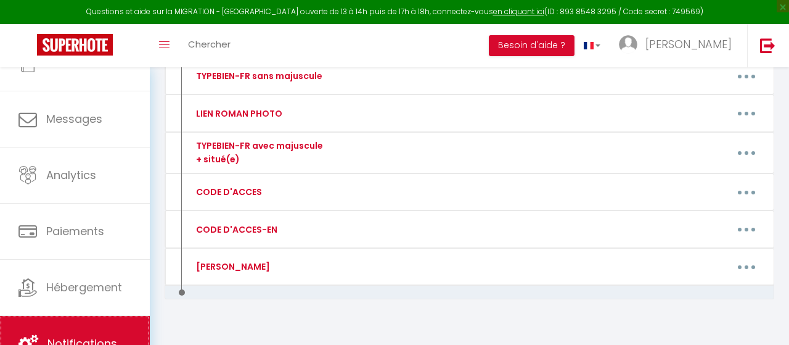
click at [79, 326] on link "Notifications" at bounding box center [75, 344] width 150 height 56
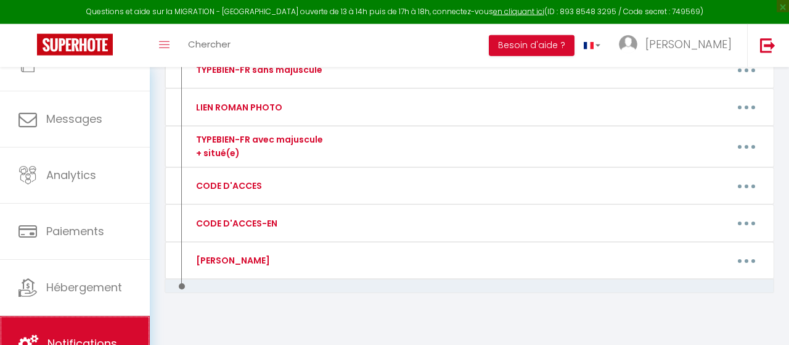
scroll to position [326, 0]
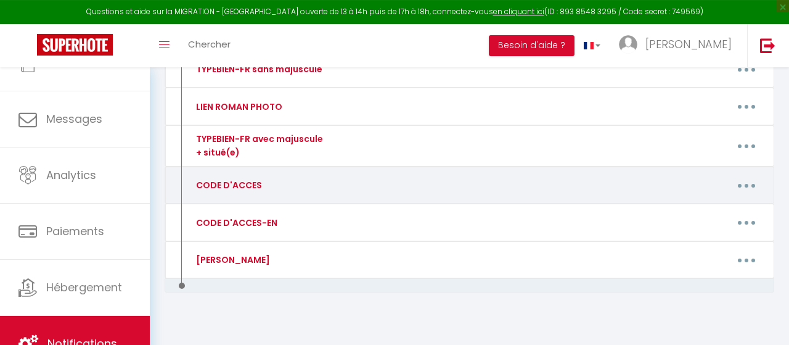
click at [745, 186] on button "button" at bounding box center [747, 184] width 33 height 23
click at [721, 210] on link "Editer" at bounding box center [714, 215] width 91 height 21
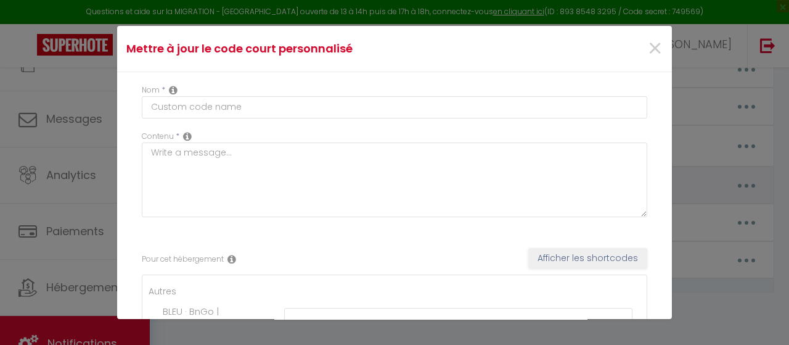
type input "CODE D'ACCES"
type textarea "CODE D'ACCES"
type textarea "Ouverture immeuble : 2706 Code boite à clés : 4913 puis bouton "Cadenas" 1er ét…"
type textarea "Ouverture immeuble : 2706 Code boite à clés : 1791 puis bouton "Cadenas" 2ème é…"
type textarea "Ouverture immeuble : 2706 Code boite à clés : 3539 puis bouton "Cadenas" 3ème é…"
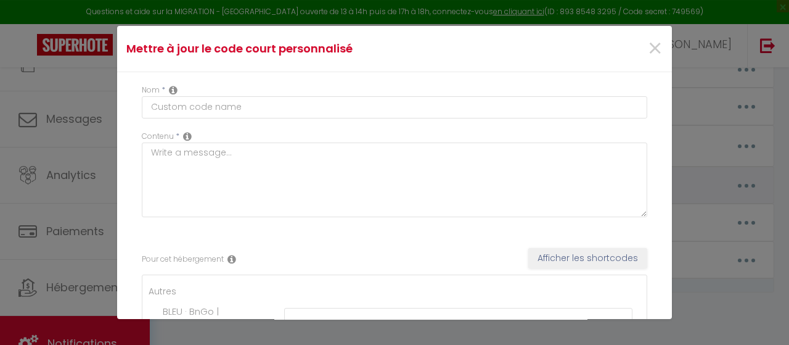
type textarea "Ouverture immeuble : 2706 Code boite à clés : 1058 puis bouton "Cadenas" 1er ét…"
type textarea "Ouverture immeuble : 2706 Code boite à clés : 5158 puis bouton "Cadenas" 2ème é…"
type textarea "Ouverture immeuble : 2706 Code boite à clés : 9525 puis bouton "Cadenas" 3ème é…"
type textarea "Sonner au numéro 203 (attendre une minute) Ascenseur : étage 2 (code 0206) : ta…"
type textarea "Code de l'immeuble : "Bouton clé - 24693 - Bouton vert" Code boite à clés : 1414"
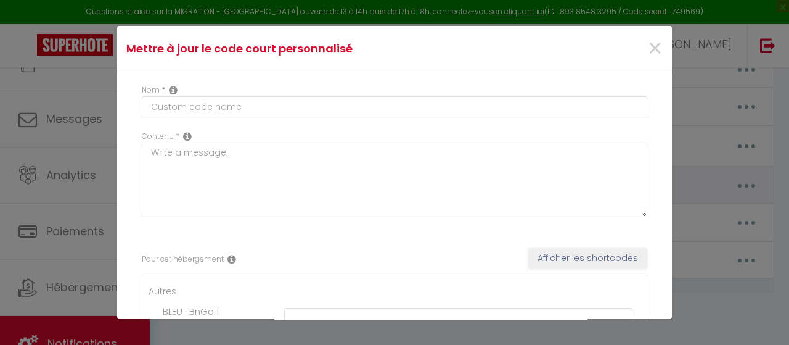
type textarea "Code immeuble : B82175 Code porte entrée de l'appartement : 868343 Garage N°37,…"
type textarea "Au portail, sonnez au nom BEDIDA Porte immeuble, sonnez au nom BEDIDA Ascenseur…"
type textarea "Code boite à clés : 3030"
type textarea "Code porte immeuble : 18045 Code boite à clés : 0108"
type textarea "Code boite à clés : 1909"
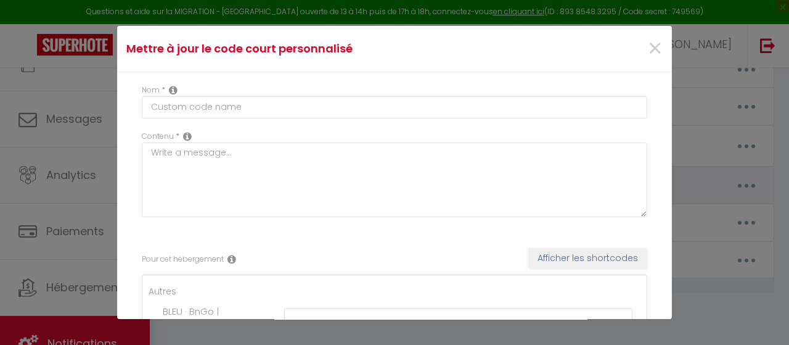
type textarea "Code boite à clés : 0108"
type textarea "Code porte immeuble sonnez : COURTOIS PENANDO Code immeuble porte 2 : 1405 Nom …"
type textarea "Code porte immeuble : #1418. Code boite à clés : 5104."
type textarea "Au portail : sonner à [GEOGRAPHIC_DATA] A l'immeuble 12 : sonner à [GEOGRAPHIC_…"
type textarea "Code porte immeuble : 7501 Code boite à clés : 0108"
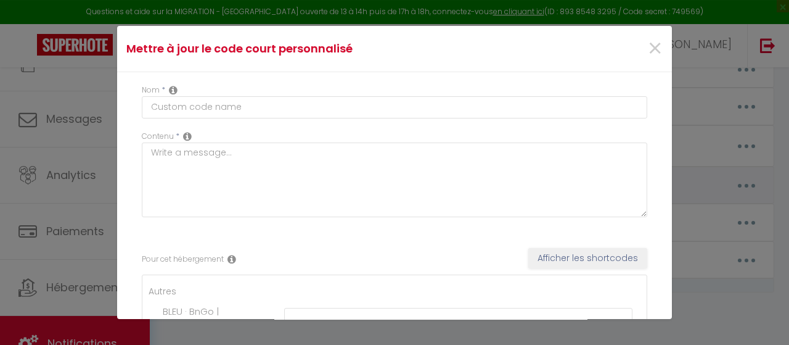
type textarea "Code de la porte d’entrée : 1704A Code de la boite à clés : 0108"
type textarea "Code boite à clés : 0108"
type textarea "Code boite à clés : 2803"
type textarea "Code boite à clés : 1994"
type textarea "Boîte aux lettres n•1 (celle du haut) Code boite à clés : 2507"
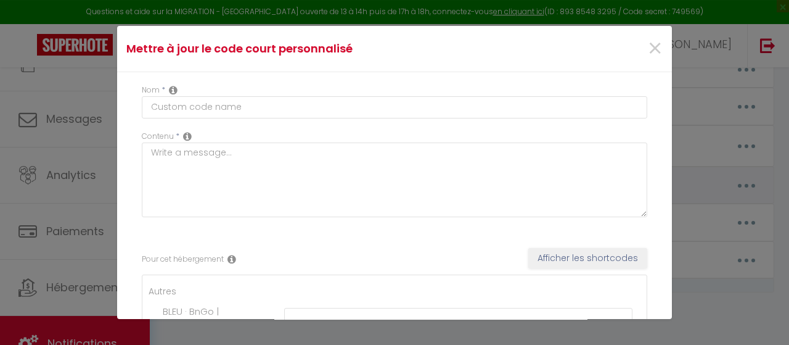
type textarea "Boîte aux lettres n•2 (celle du bas) Code boite a clés : 0104"
type textarea "Code du portail : 0885A Code boite à clés 0108 Il s'agit d'un immeuble très rés…"
type textarea "Code boite à clés : 0108"
type textarea "Code porte immeuble : 0922A. Code boite à clés : 2803. PISCINE : Pour désactive…"
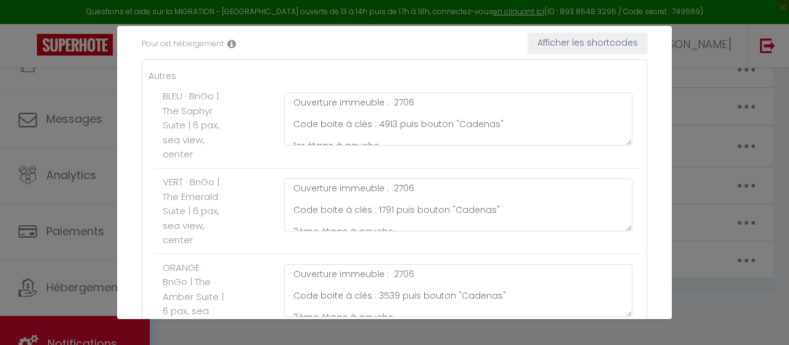
scroll to position [218, 0]
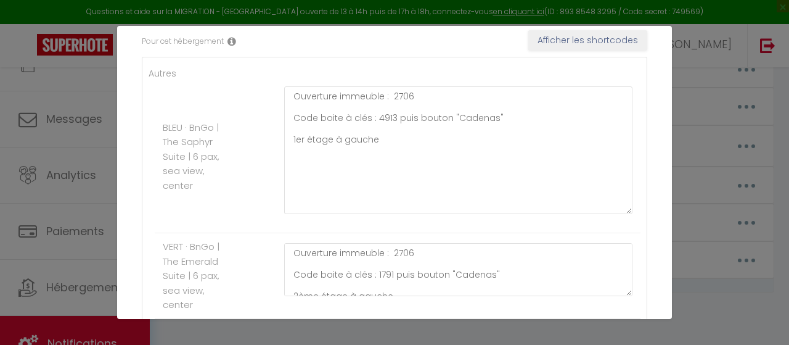
drag, startPoint x: 628, startPoint y: 134, endPoint x: 611, endPoint y: 210, distance: 77.8
click at [611, 210] on textarea "Ouverture immeuble : 2706 Code boite à clés : 4913 puis bouton "Cadenas" 1er ét…" at bounding box center [458, 150] width 348 height 128
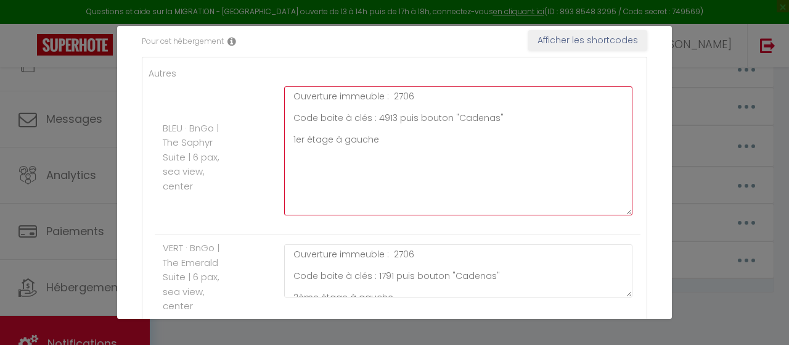
scroll to position [217, 0]
click at [409, 96] on textarea "Ouverture immeuble : 2706 Code boite à clés : 4913 puis bouton "Cadenas" 1er ét…" at bounding box center [458, 151] width 348 height 129
click at [456, 105] on textarea "Ouverture immeuble : 2706 Code boite à clés : 4913 puis bouton "Cadenas" 1er ét…" at bounding box center [458, 151] width 348 height 129
click at [438, 100] on textarea "Ouverture immeuble : 2706 Code boite à clés : 4913 puis bouton "Cadenas" 1er ét…" at bounding box center [458, 151] width 348 height 129
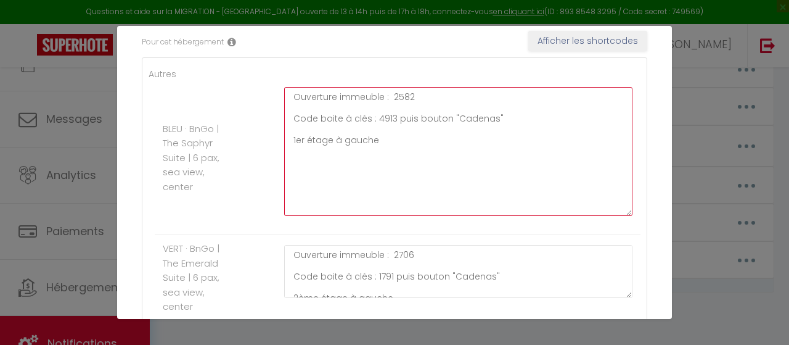
click at [402, 91] on textarea "Ouverture immeuble : 2582 Code boite à clés : 4913 puis bouton "Cadenas" 1er ét…" at bounding box center [458, 151] width 348 height 129
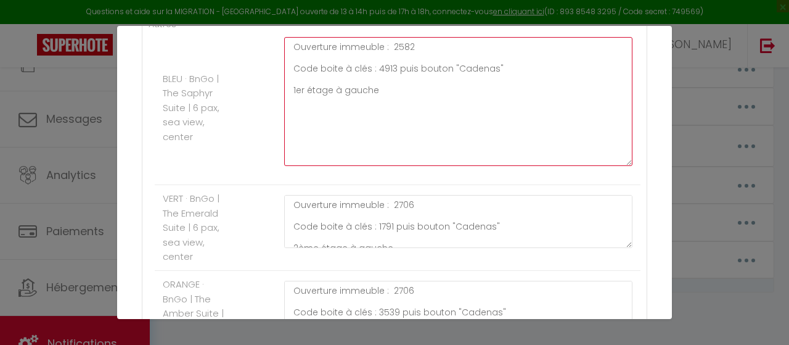
scroll to position [268, 0]
type textarea "Ouverture immeuble : 2582 Code boite à clés : 4913 puis bouton "Cadenas" 1er ét…"
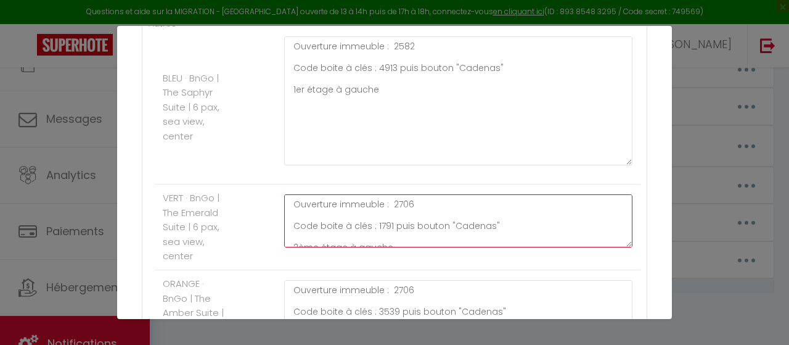
click at [407, 201] on textarea "Ouverture immeuble : 2706 Code boite à clés : 1791 puis bouton "Cadenas" 2ème é…" at bounding box center [458, 220] width 348 height 53
paste textarea "582"
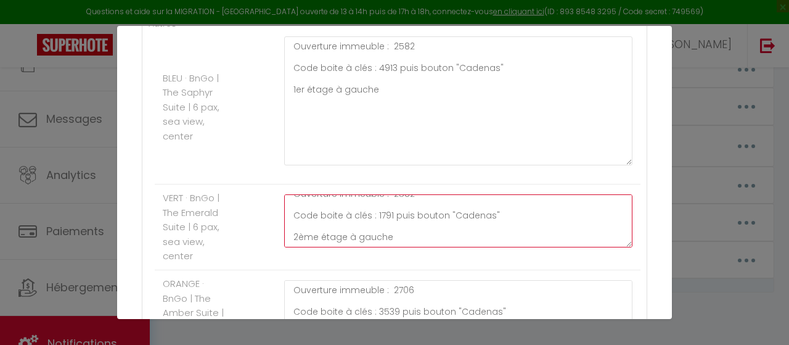
scroll to position [409, 0]
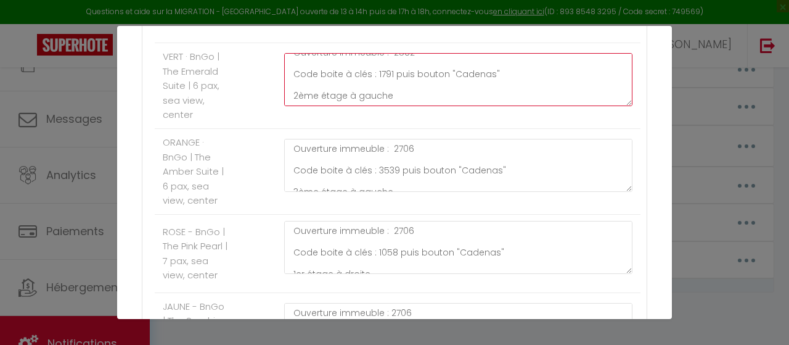
type textarea "Ouverture immeuble : 2582 Code boite à clés : 1791 puis bouton "Cadenas" 2ème é…"
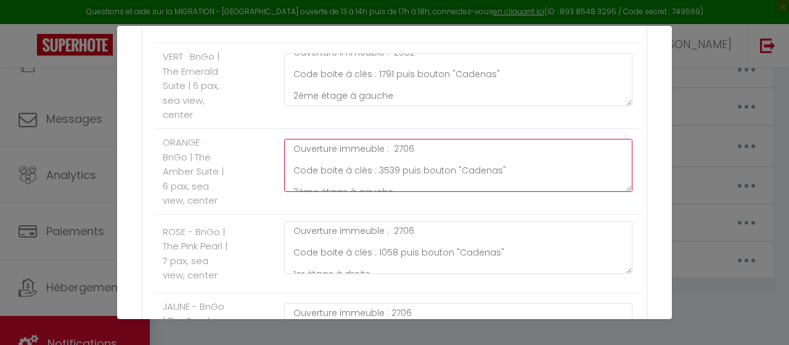
click at [401, 144] on textarea "Ouverture immeuble : 2706 Code boite à clés : 3539 puis bouton "Cadenas" 3ème é…" at bounding box center [458, 165] width 348 height 53
paste textarea "582"
type textarea "Ouverture immeuble : 2582 Code boite à clés : 3539 puis bouton "Cadenas" 3ème é…"
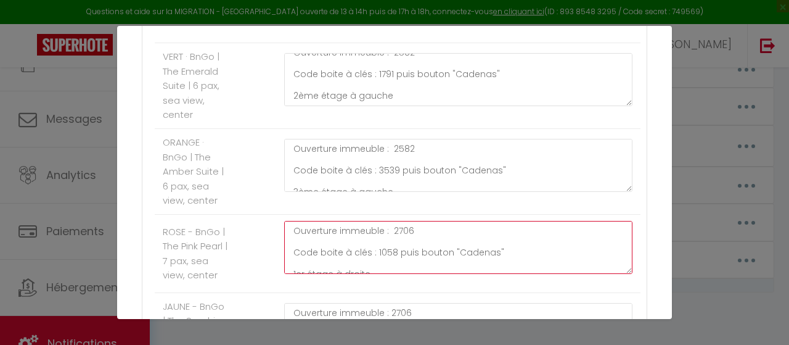
click at [405, 231] on textarea "Ouverture immeuble : 2706 Code boite à clés : 1058 puis bouton "Cadenas" 1er ét…" at bounding box center [458, 247] width 348 height 53
paste textarea "582"
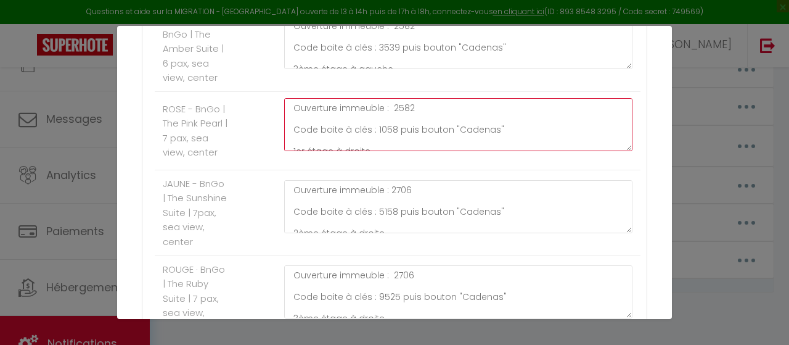
scroll to position [537, 0]
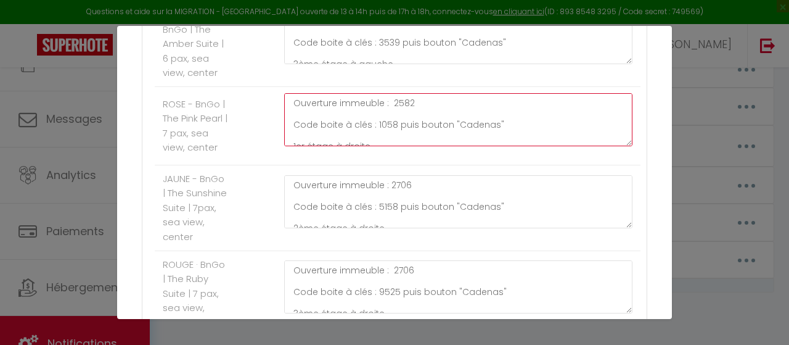
type textarea "Ouverture immeuble : 2582 Code boite à clés : 1058 puis bouton "Cadenas" 1er ét…"
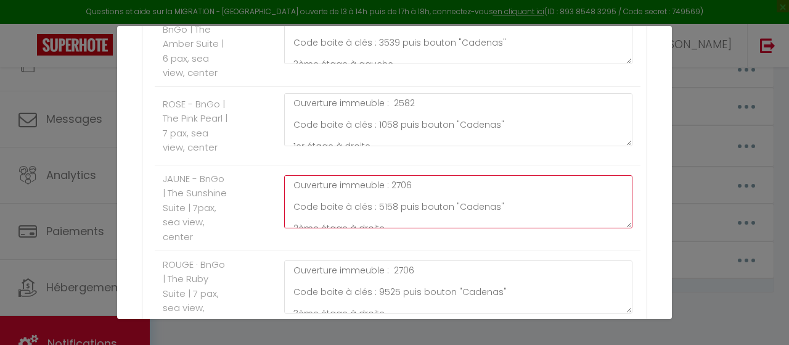
click at [403, 191] on textarea "Ouverture immeuble : 2706 Code boite à clés : 5158 puis bouton "Cadenas" 2ème é…" at bounding box center [458, 201] width 348 height 53
paste textarea "582"
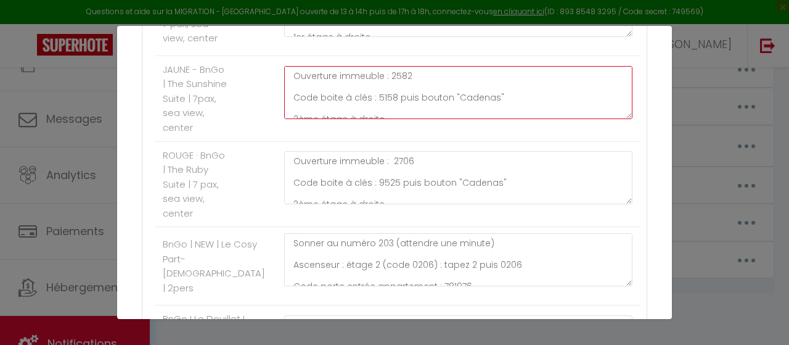
scroll to position [648, 0]
type textarea "Ouverture immeuble : 2582 Code boite à clés : 5158 puis bouton "Cadenas" 2ème é…"
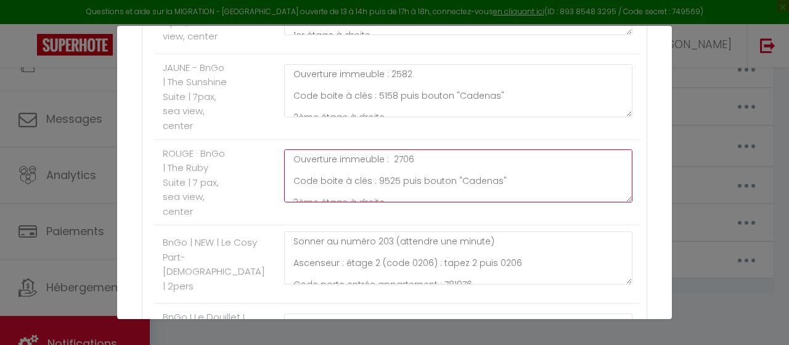
click at [405, 170] on textarea "Ouverture immeuble : 2706 Code boite à clés : 9525 puis bouton "Cadenas" 3ème é…" at bounding box center [458, 175] width 348 height 53
paste textarea "582"
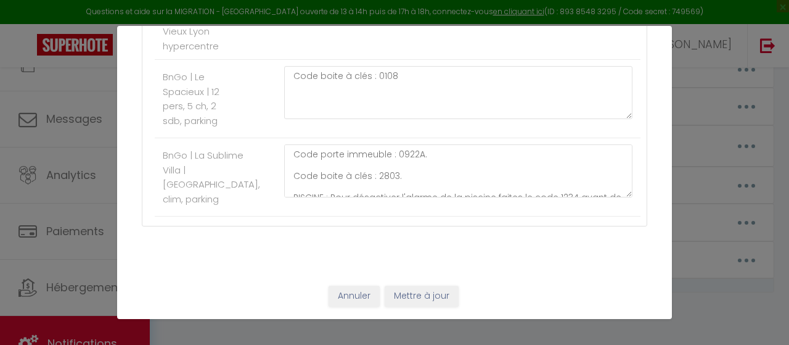
scroll to position [2782, 0]
type textarea "Ouverture immeuble : 2582 Code boite à clés : 9525 puis bouton "Cadenas" 3ème é…"
click at [427, 297] on button "Mettre à jour" at bounding box center [422, 296] width 74 height 21
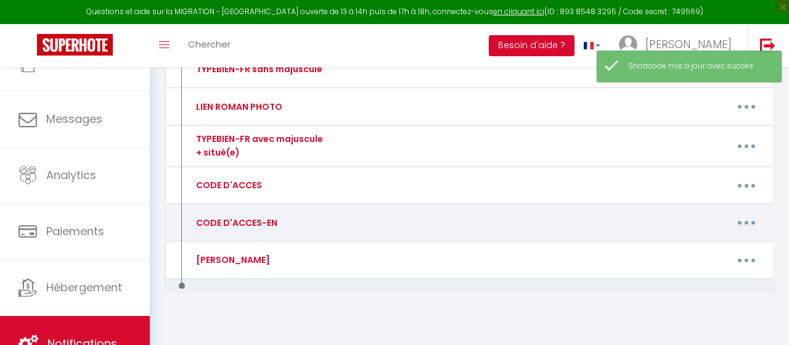
click at [757, 218] on button "button" at bounding box center [747, 222] width 33 height 23
click at [715, 245] on link "Editer" at bounding box center [714, 252] width 91 height 21
type input "CODE D'ACCES-EN"
type textarea "CODE D'ACCES-EN"
type textarea "Building entrance: 2706 Key box code: 4913 then "Padlock" button. 1st floor on …"
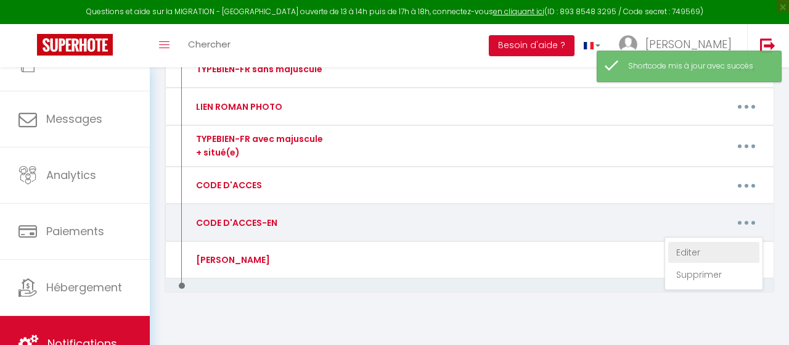
type textarea "Building entrance: 2706 Key box code: 1791 then "Padlock" button. 2nd floor on …"
type textarea "Building entrance: 2706 Key box code: 3539 then "Padlock" button. 3rd floor on …"
type textarea "Building entrance: 2706 Key box code: 1058 then "Padlock" button. 1st floor on …"
type textarea "Building entrance: 2706 Key box code: 5158 then "Padlock" button. 2nd floor on …"
type textarea "Building entrance: 2706 Key box code: 9525 then "Padlock" button. 3rd floor on …"
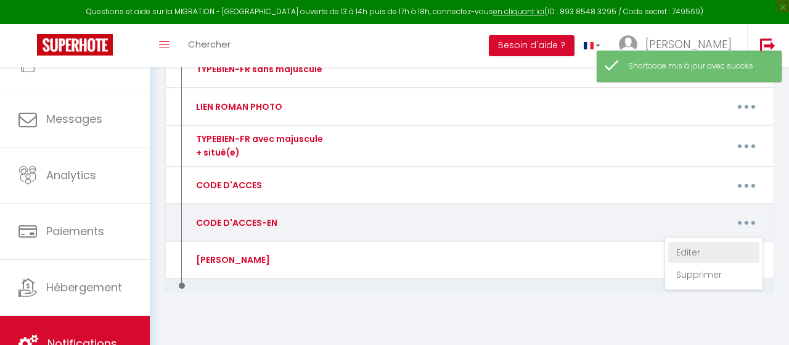
type textarea "Ring 203 (wait one minute) Elevator: Floor 2 (code 0206): Press 2 then 0206 Apa…"
type textarea "Building code : "Key button - 24693 - Green button" Key box code : 1414"
type textarea "Building code: B82175 Apartment door code: 868343 Garage No. 37, floor -2 (elev…"
type textarea "At the gate, ring the bell for BEDIDA Building door, ring the bell for BEDIDA E…"
type textarea "Key box code : 3030"
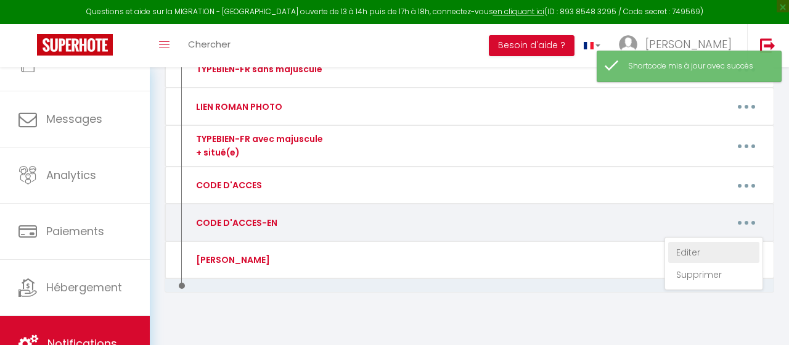
type textarea "Building door code : 18045 Key box code : 0108"
type textarea "Key box code : 1909"
type textarea "Key box code : 0108"
type textarea "Building door code: COURTOIS PENANDO Building door code 2: 1405 Name on the doo…"
type textarea "Building door code : #1418. Key box code : 5104."
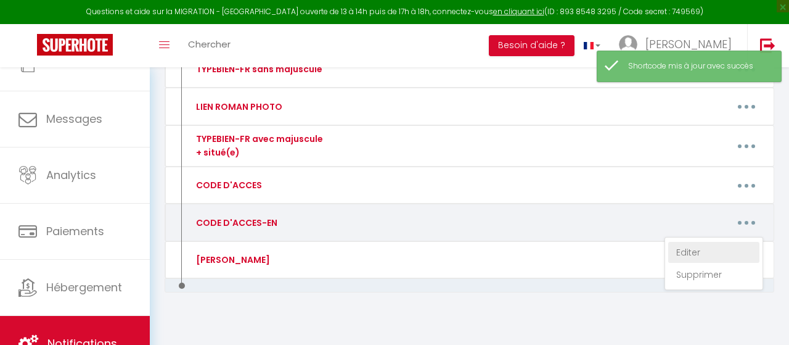
type textarea "At the gate: ring MANDRAN. At building 12: [GEOGRAPHIC_DATA]. Apartment door co…"
type textarea "Building door code : 7501 Key box code : 0108"
type textarea "Building door code : 1704A Key box code : 0108"
type textarea "Key box code : 0108"
type textarea "Key box code : 2803"
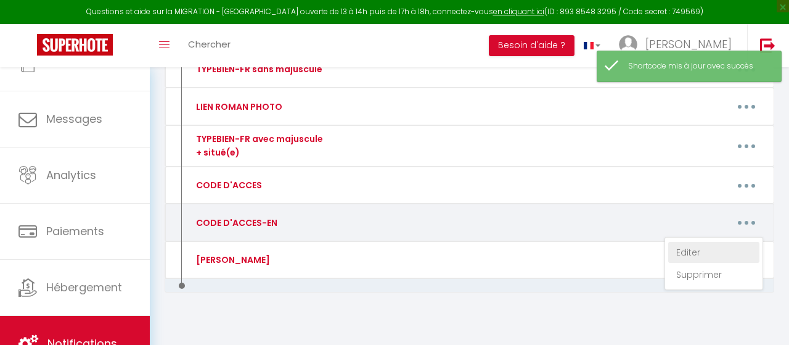
type textarea "Key box code : 1994"
type textarea "Mailbox #1 (the top one) Keybox code : 2507"
type textarea "Mailbox #2 (the bottom one) Keybox code : 0104"
type textarea "Building gate code : 0885A Key box code : 0108 This is a very residential build…"
type textarea "Key box code : 0108"
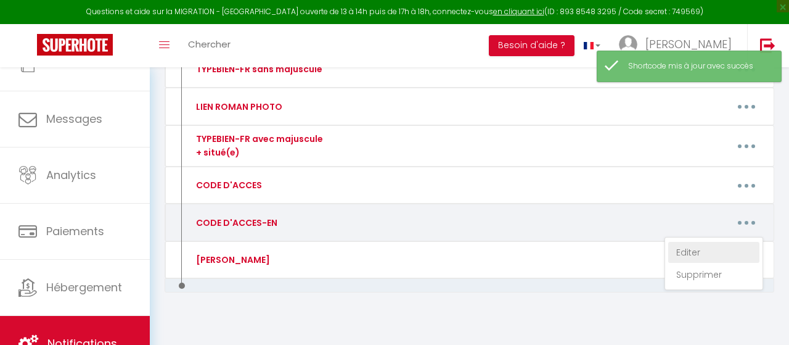
type textarea "Key box code : 0108"
type textarea "Building door code : 0922A. Key box code : 2803. POOL: To deactivate the pool a…"
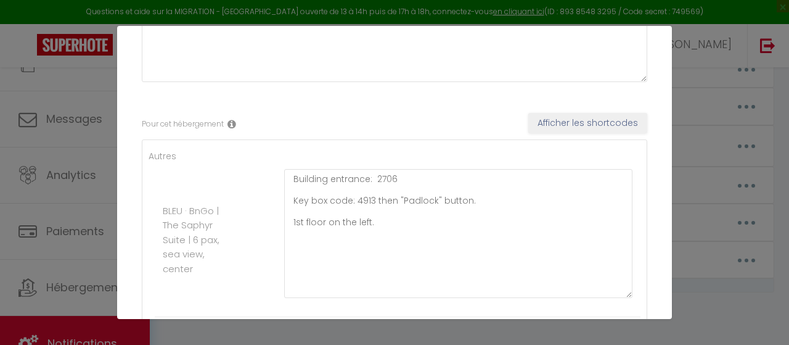
scroll to position [194, 0]
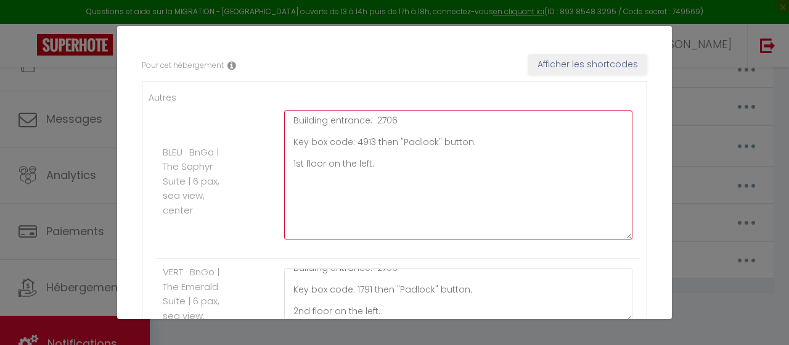
click at [385, 117] on textarea "Building entrance: 2706 Key box code: 4913 then "Padlock" button. 1st floor on …" at bounding box center [458, 174] width 348 height 129
paste textarea "582"
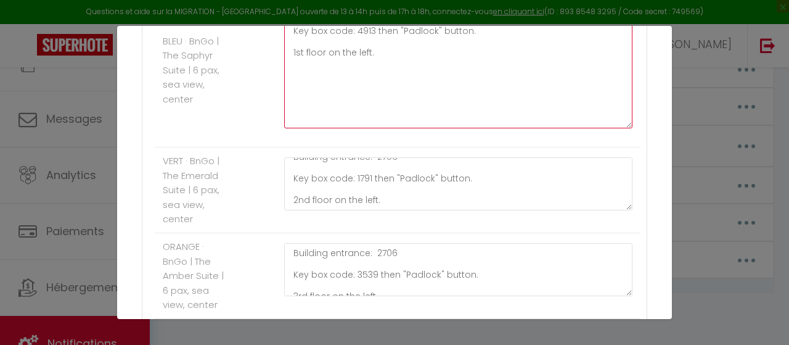
scroll to position [309, 0]
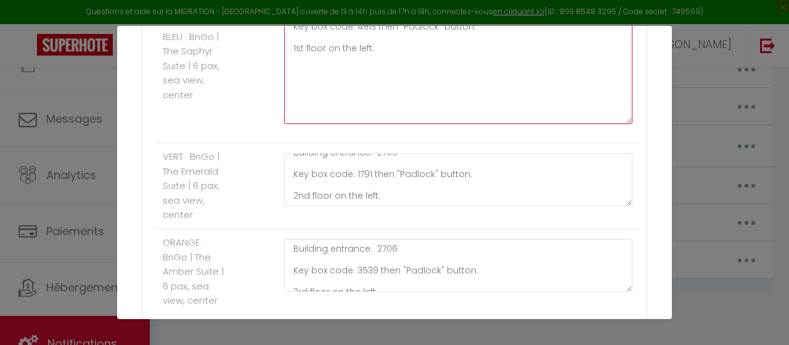
type textarea "Building entrance: 2582 Key box code: 4913 then "Padlock" button. 1st floor on …"
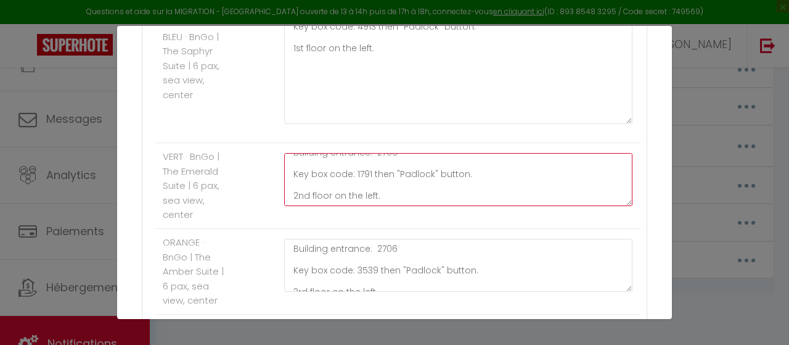
click at [390, 165] on textarea "Building entrance: 2706 Key box code: 1791 then "Padlock" button. 2nd floor on …" at bounding box center [458, 179] width 348 height 53
paste textarea "582"
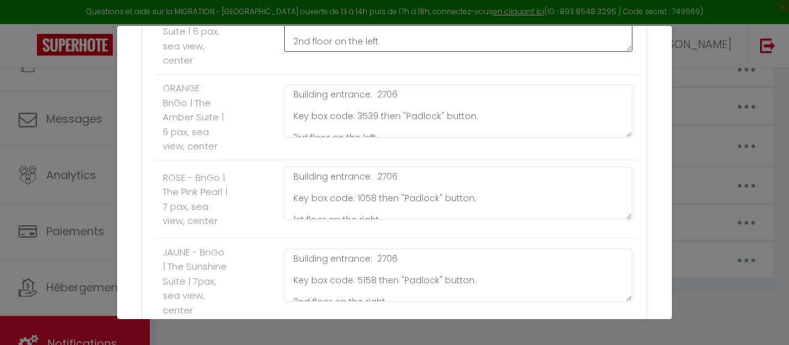
scroll to position [464, 0]
type textarea "Building entrance: 2582 Key box code: 1791 then "Padlock" button. 2nd floor on …"
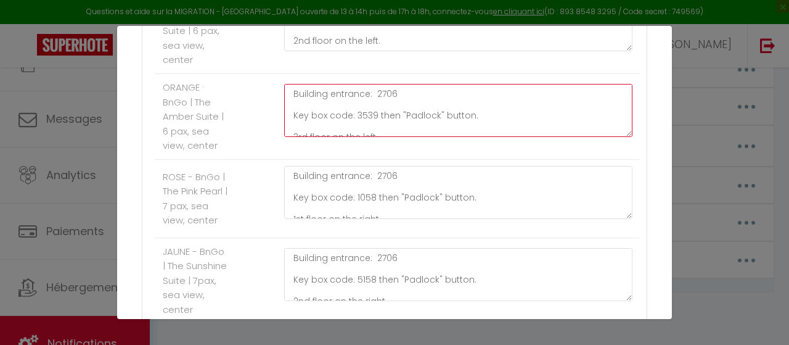
click at [386, 94] on textarea "Building entrance: 2706 Key box code: 3539 then "Padlock" button. 3rd floor on …" at bounding box center [458, 110] width 348 height 53
paste textarea "582"
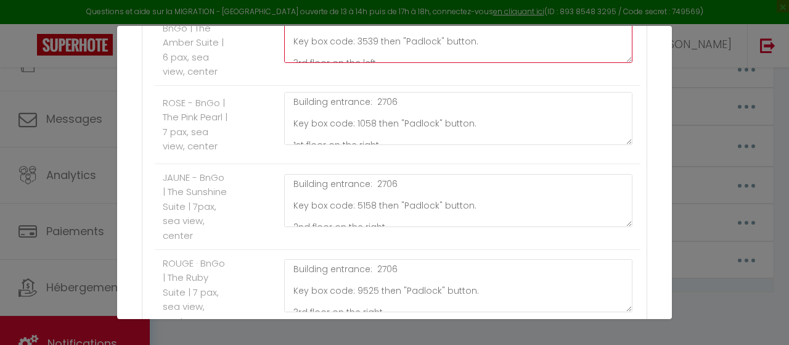
type textarea "Building entrance: 2582 Key box code: 3539 then "Padlock" button. 3rd floor on …"
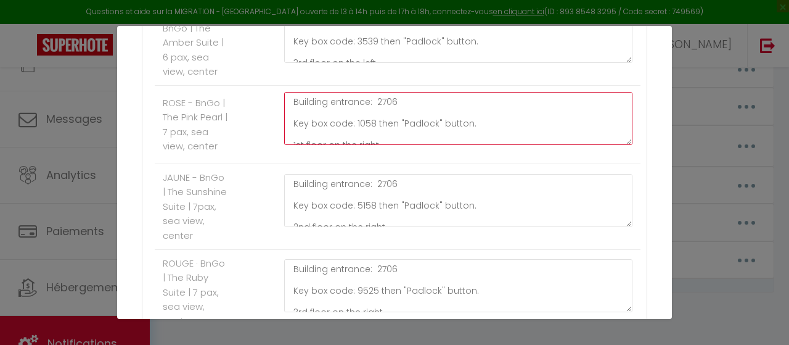
click at [389, 104] on textarea "Building entrance: 2706 Key box code: 1058 then "Padlock" button. 1st floor on …" at bounding box center [458, 118] width 348 height 53
paste textarea "582"
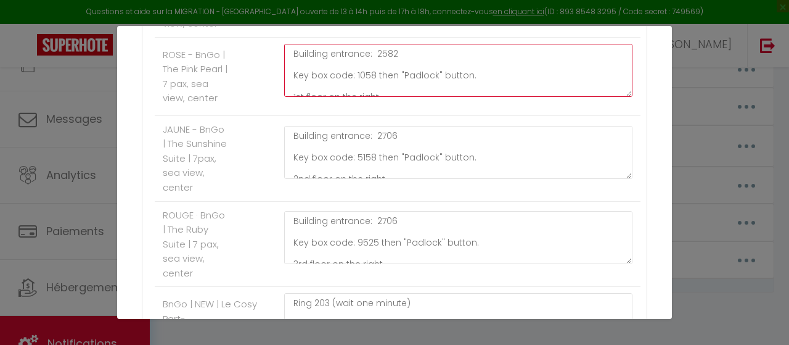
scroll to position [586, 0]
type textarea "Building entrance: 2582 Key box code: 1058 then "Padlock" button. 1st floor on …"
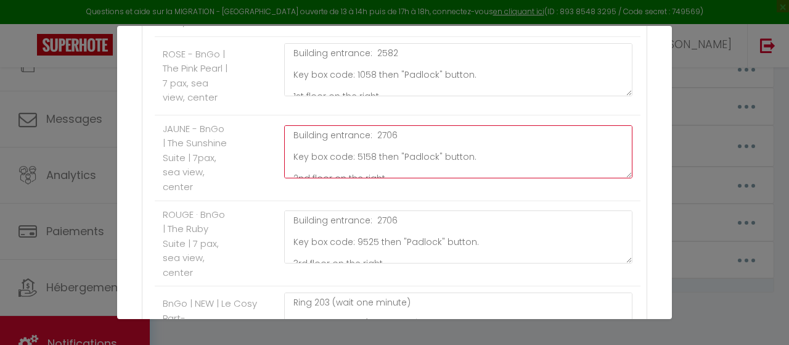
click at [382, 141] on textarea "Building entrance: 2706 Key box code: 5158 then "Padlock" button. 2nd floor on …" at bounding box center [458, 151] width 348 height 53
paste textarea "582"
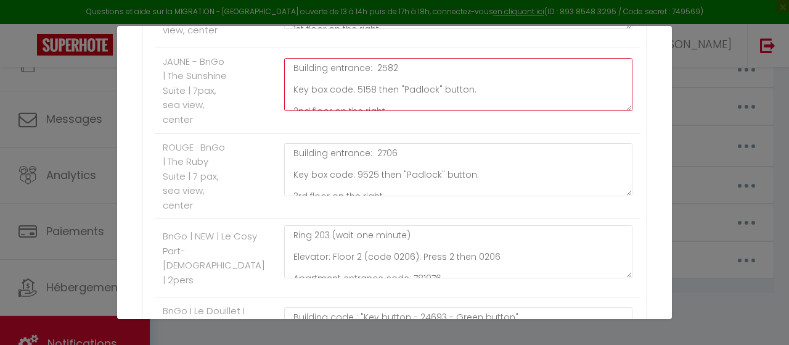
scroll to position [659, 0]
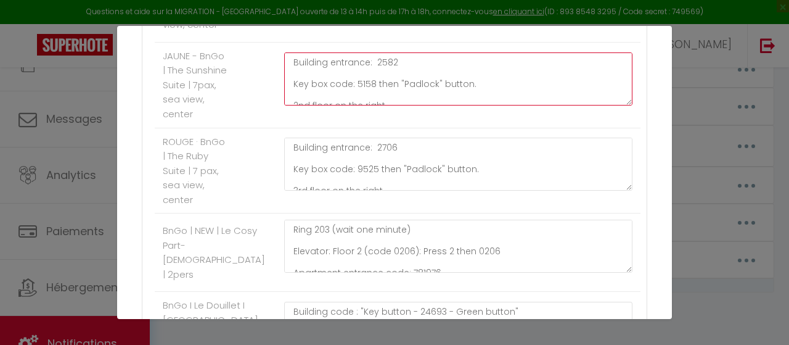
type textarea "Building entrance: 2582 Key box code: 5158 then "Padlock" button. 2nd floor on …"
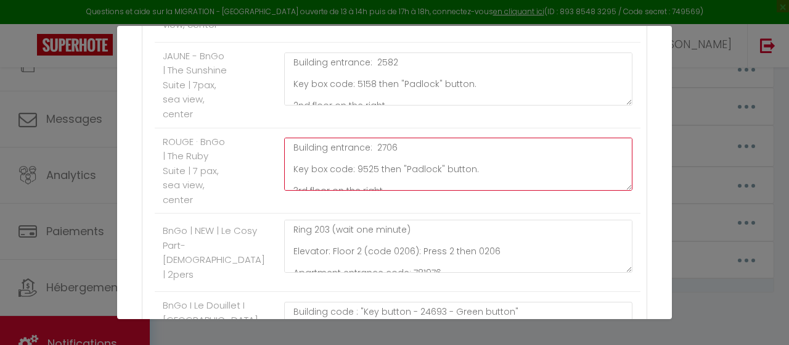
click at [387, 162] on textarea "Building entrance: 2706 Key box code: 9525 then "Padlock" button. 3rd floor on …" at bounding box center [458, 164] width 348 height 53
paste textarea "582"
type textarea "Building entrance: 2582 Key box code: 9525 then "Padlock" button. 3rd floor on …"
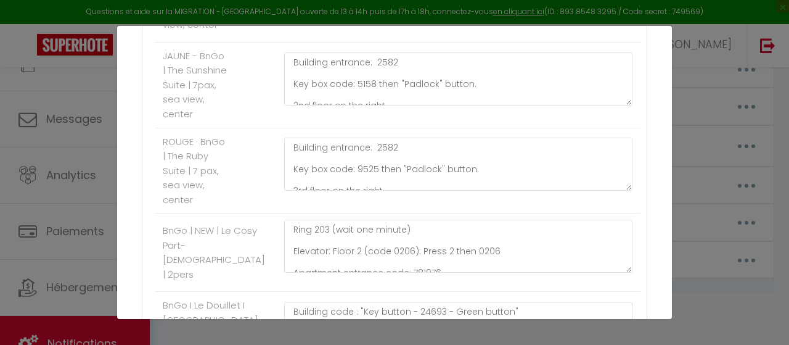
click at [228, 189] on div "ROUGE · BnGo | The Ruby Suite | 7 pax, sea view, center" at bounding box center [195, 170] width 81 height 73
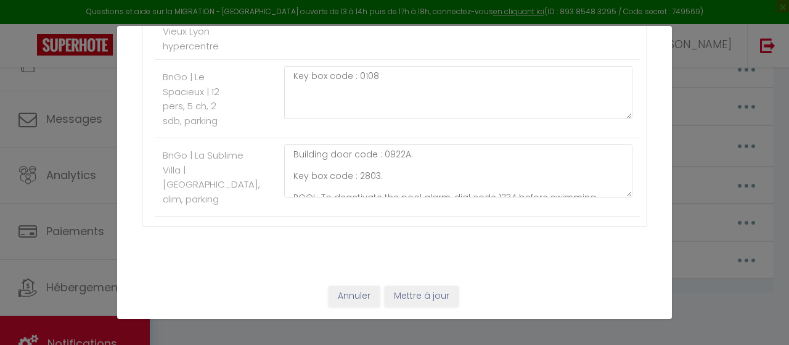
scroll to position [2782, 0]
click at [437, 295] on button "Mettre à jour" at bounding box center [422, 296] width 74 height 21
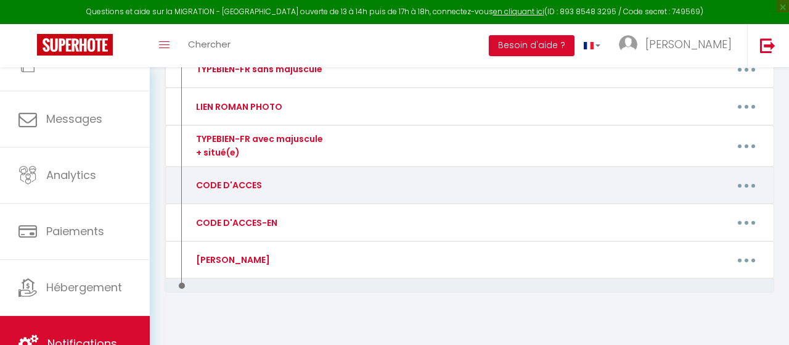
click at [741, 176] on button "button" at bounding box center [747, 184] width 33 height 23
click at [690, 205] on link "Editer" at bounding box center [714, 215] width 91 height 21
type input "CODE D'ACCES"
type textarea "CODE D'ACCES"
type textarea "Ouverture immeuble : 2582 Code boite à clés : 4913 puis bouton "Cadenas" 1er ét…"
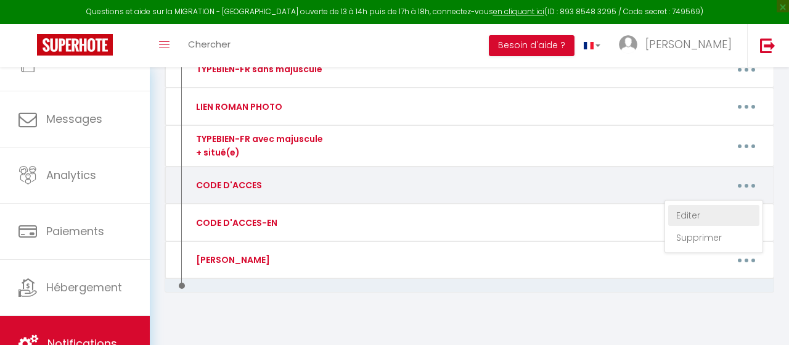
type textarea "Ouverture immeuble : 2582 Code boite à clés : 1791 puis bouton "Cadenas" 2ème é…"
type textarea "Ouverture immeuble : 2582 Code boite à clés : 3539 puis bouton "Cadenas" 3ème é…"
type textarea "Ouverture immeuble : 2582 Code boite à clés : 1058 puis bouton "Cadenas" 1er ét…"
type textarea "Ouverture immeuble : 2582 Code boite à clés : 5158 puis bouton "Cadenas" 2ème é…"
type textarea "Ouverture immeuble : 2582 Code boite à clés : 9525 puis bouton "Cadenas" 3ème é…"
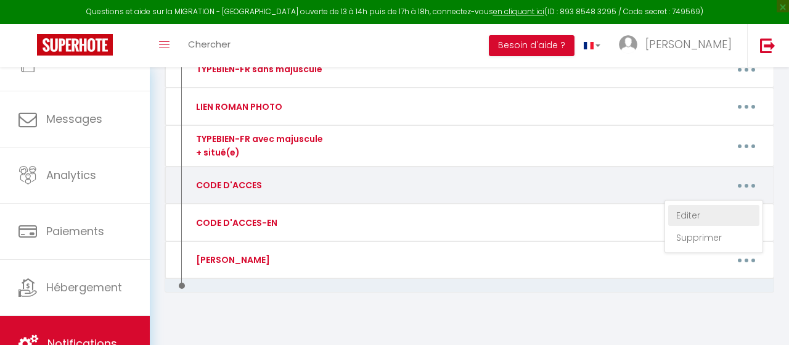
type textarea "Sonner au numéro 203 (attendre une minute) Ascenseur : étage 2 (code 0206) : ta…"
type textarea "Code de l'immeuble : "Bouton clé - 24693 - Bouton vert" Code boite à clés : 1414"
type textarea "Code immeuble : B82175 Code porte entrée de l'appartement : 868343 Garage N°37,…"
type textarea "Au portail, sonnez au nom BEDIDA Porte immeuble, sonnez au nom BEDIDA Ascenseur…"
type textarea "Code boite à clés : 3030"
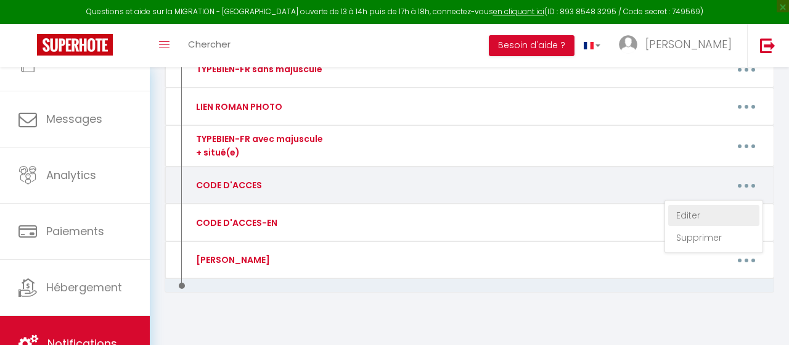
type textarea "Code porte immeuble : 18045 Code boite à clés : 0108"
type textarea "Code boite à clés : 1909"
type textarea "Code boite à clés : 0108"
type textarea "Code porte immeuble sonnez : COURTOIS PENANDO Code immeuble porte 2 : 1405 Nom …"
type textarea "Code porte immeuble : #1418. Code boite à clés : 5104."
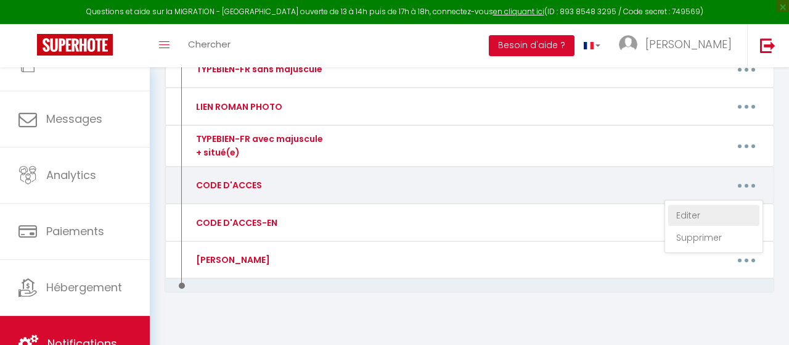
type textarea "Au portail : sonner à [GEOGRAPHIC_DATA] A l'immeuble 12 : sonner à [GEOGRAPHIC_…"
type textarea "Code porte immeuble : 7501 Code boite à clés : 0108"
type textarea "Code de la porte d’entrée : 1704A Code de la boite à clés : 0108"
type textarea "Code boite à clés : 0108"
type textarea "Code boite à clés : 2803"
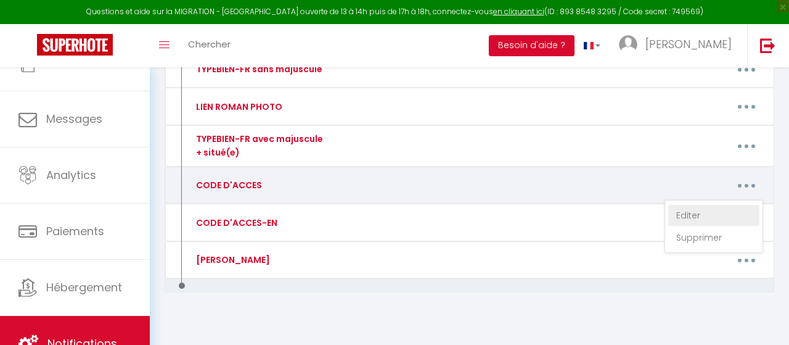
type textarea "Code boite à clés : 1994"
type textarea "Boîte aux lettres n•1 (celle du haut) Code boite à clés : 2507"
type textarea "Boîte aux lettres n•2 (celle du bas) Code boite a clés : 0104"
type textarea "Code du portail : 0885A Code boite à clés 0108 Il s'agit d'un immeuble très rés…"
type textarea "Code boite à clés : 0108"
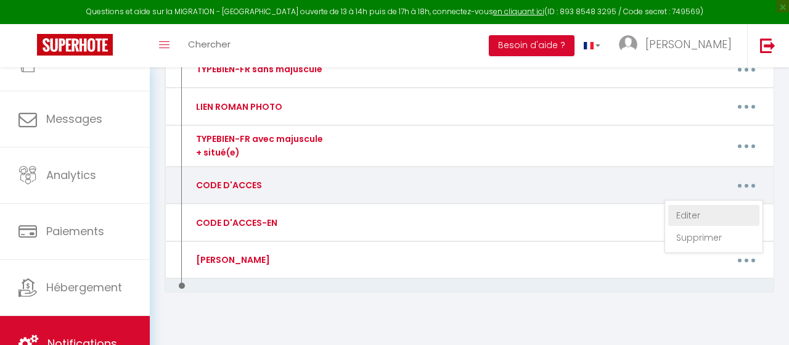
type textarea "Code boite à clés : 0108"
type textarea "Code porte immeuble : 0922A. Code boite à clés : 2803. PISCINE : Pour désactive…"
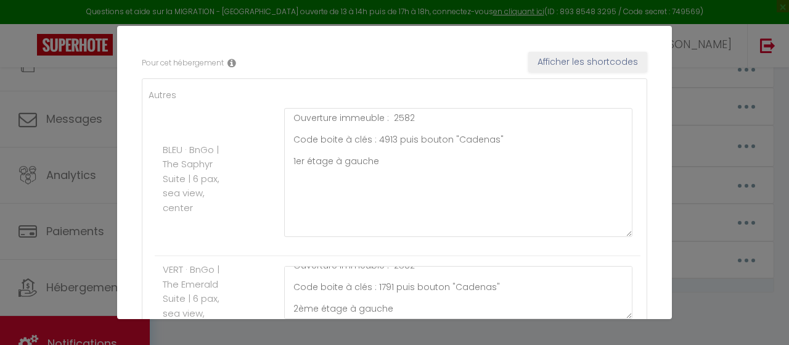
scroll to position [199, 0]
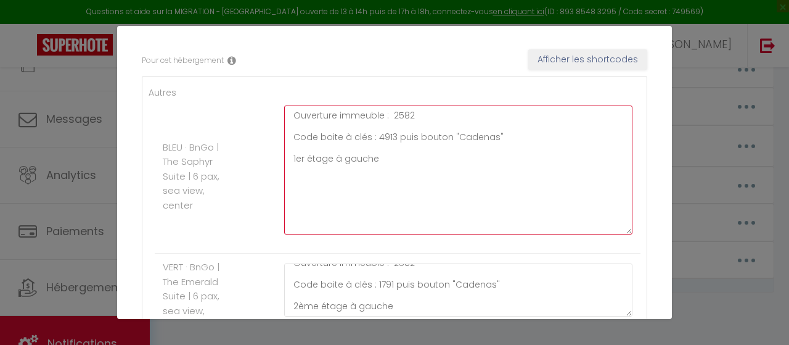
click at [384, 138] on textarea "Ouverture immeuble : 2582 Code boite à clés : 4913 puis bouton "Cadenas" 1er ét…" at bounding box center [458, 169] width 348 height 129
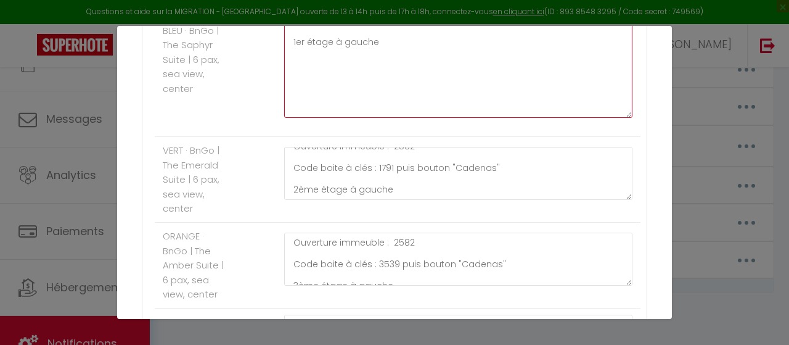
scroll to position [316, 0]
type textarea "Ouverture immeuble : 2582 Code boite à clés : 2405 puis bouton "Cadenas" 1er ét…"
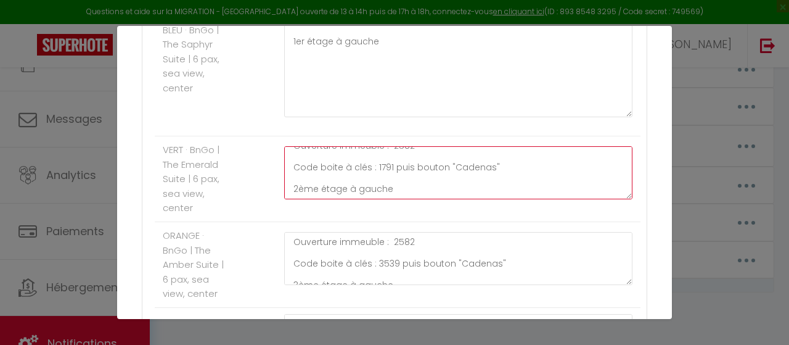
click at [374, 178] on textarea "Ouverture immeuble : 2582 Code boite à clés : 1791 puis bouton "Cadenas" 2ème é…" at bounding box center [458, 172] width 348 height 53
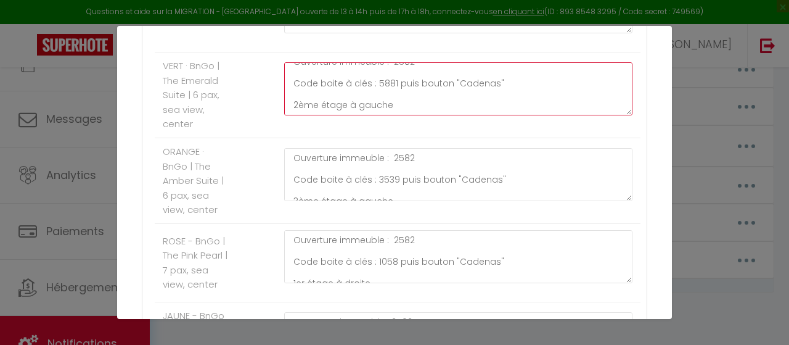
scroll to position [401, 0]
type textarea "Ouverture immeuble : 2582 Code boite à clés : 5881 puis bouton "Cadenas" 2ème é…"
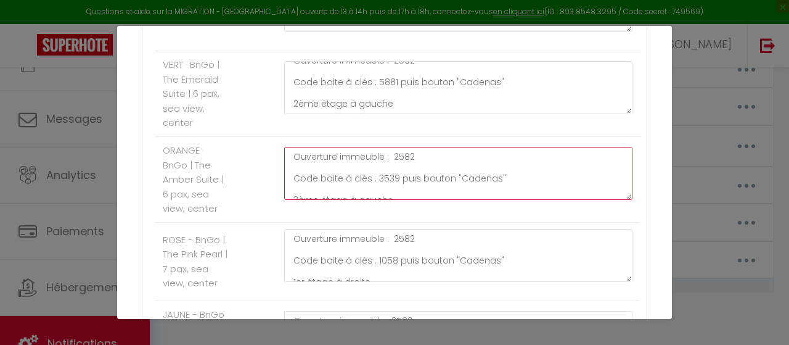
click at [401, 157] on textarea "Ouverture immeuble : 2582 Code boite à clés : 3539 puis bouton "Cadenas" 3ème é…" at bounding box center [458, 173] width 348 height 53
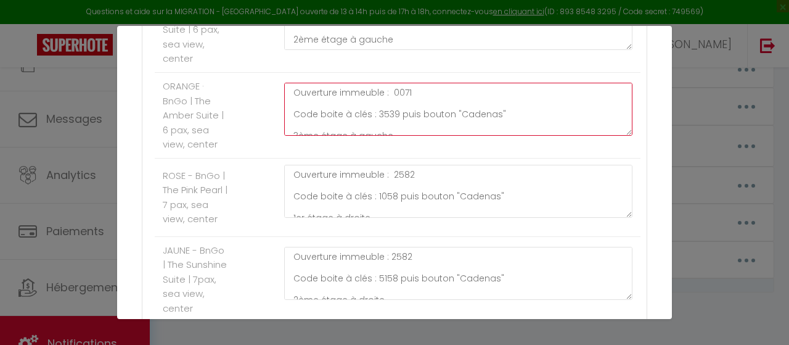
scroll to position [466, 0]
type textarea "Ouverture immeuble : 0071 Code boite à clés : 3539 puis bouton "Cadenas" 3ème é…"
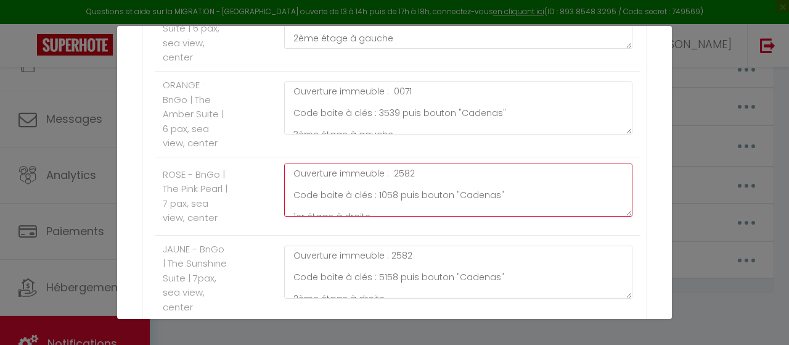
click at [399, 179] on textarea "Ouverture immeuble : 2582 Code boite à clés : 1058 puis bouton "Cadenas" 1er ét…" at bounding box center [458, 189] width 348 height 53
click at [403, 176] on textarea "Ouverture immeuble : 2582 Code boite à clés : 1058 puis bouton "Cadenas" 1er ét…" at bounding box center [458, 189] width 348 height 53
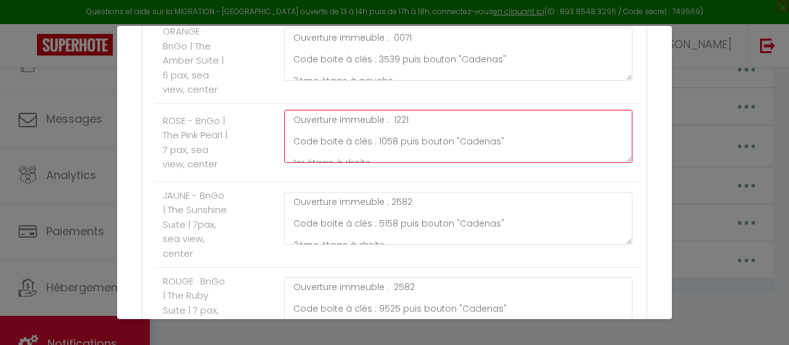
scroll to position [521, 0]
type textarea "Ouverture immeuble : 1221 Code boite à clés : 1058 puis bouton "Cadenas" 1er ét…"
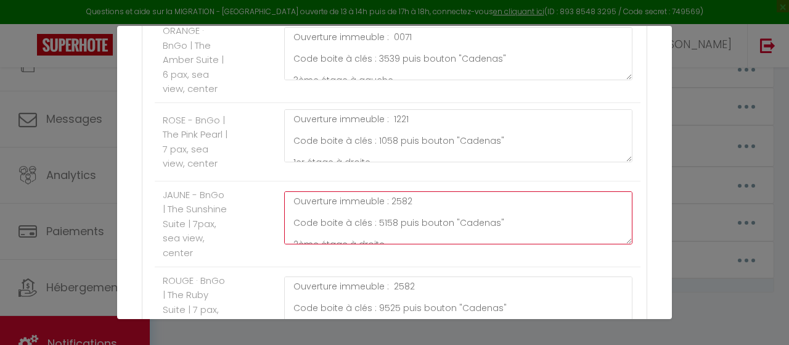
click at [401, 209] on textarea "Ouverture immeuble : 2582 Code boite à clés : 5158 puis bouton "Cadenas" 2ème é…" at bounding box center [458, 217] width 348 height 53
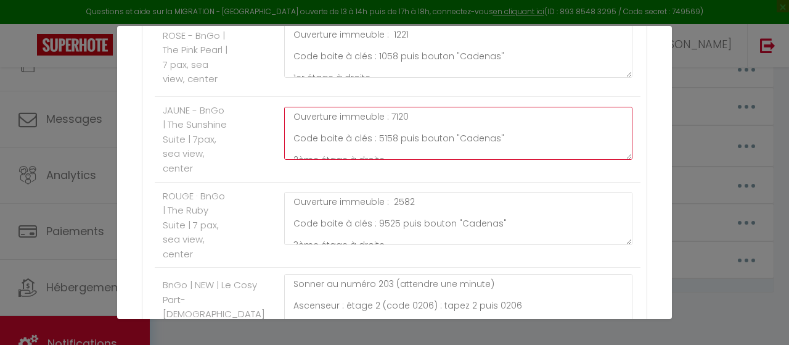
scroll to position [606, 0]
type textarea "Ouverture immeuble : 7120 Code boite à clés : 5158 puis bouton "Cadenas" 2ème é…"
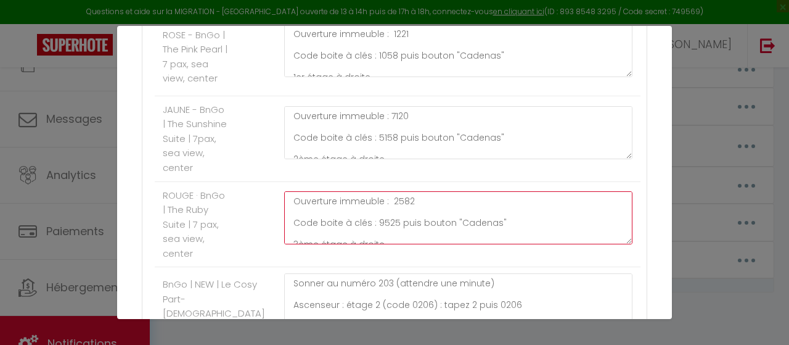
click at [403, 215] on textarea "Ouverture immeuble : 2582 Code boite à clés : 9525 puis bouton "Cadenas" 3ème é…" at bounding box center [458, 217] width 348 height 53
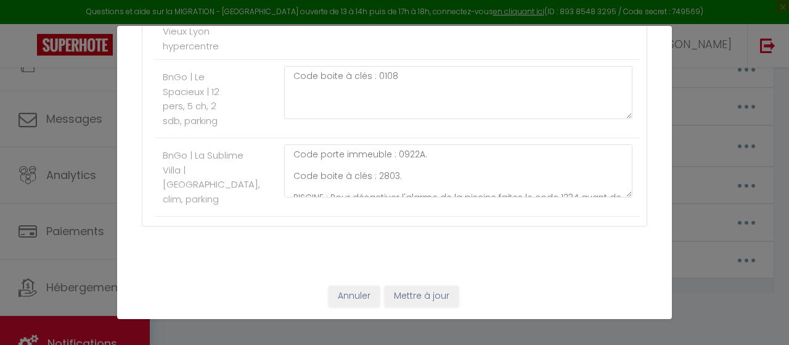
scroll to position [2782, 0]
type textarea "Ouverture immeuble : 9841 Code boite à clés : 9525 puis bouton "Cadenas" 3ème é…"
click at [443, 298] on button "Mettre à jour" at bounding box center [422, 296] width 74 height 21
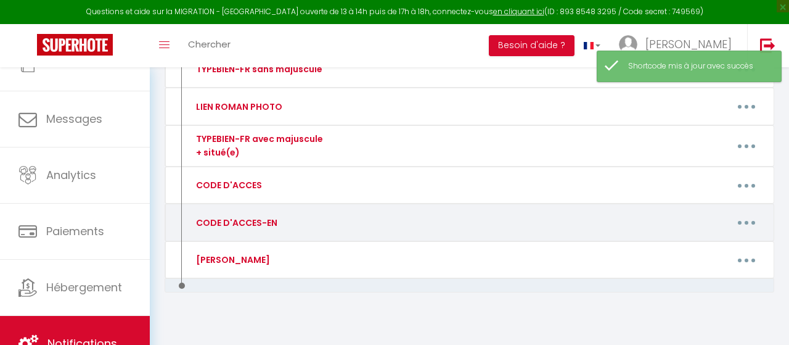
click at [743, 221] on button "button" at bounding box center [747, 222] width 33 height 23
click at [706, 255] on link "Editer" at bounding box center [714, 252] width 91 height 21
type input "CODE D'ACCES-EN"
type textarea "CODE D'ACCES-EN"
type textarea "Building entrance: 2582 Key box code: 4913 then "Padlock" button. 1st floor on …"
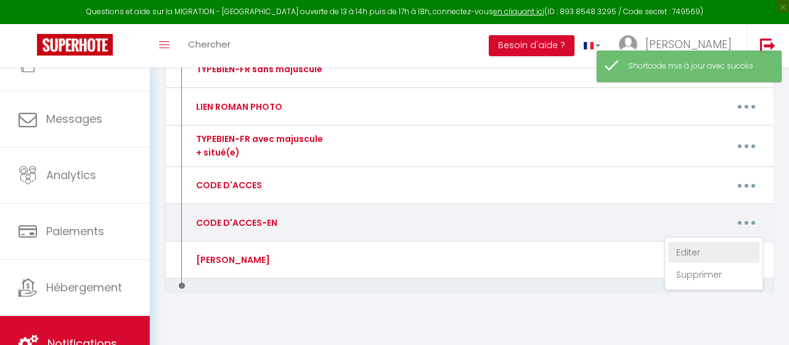
type textarea "Building entrance: 2582 Key box code: 1791 then "Padlock" button. 2nd floor on …"
type textarea "Building entrance: 2582 Key box code: 3539 then "Padlock" button. 3rd floor on …"
type textarea "Building entrance: 2582 Key box code: 1058 then "Padlock" button. 1st floor on …"
type textarea "Building entrance: 2582 Key box code: 5158 then "Padlock" button. 2nd floor on …"
type textarea "Building entrance: 2582 Key box code: 9525 then "Padlock" button. 3rd floor on …"
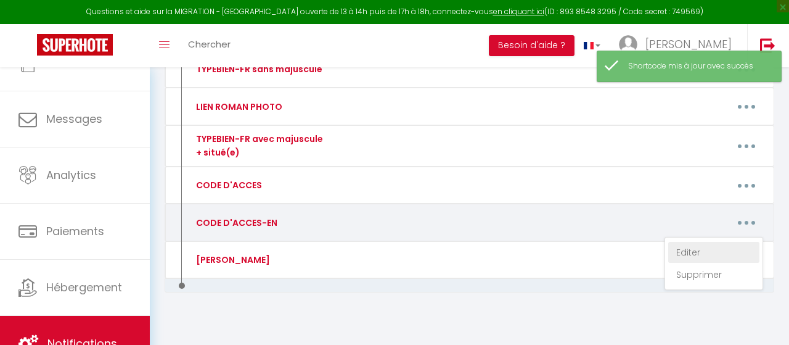
type textarea "Ring 203 (wait one minute) Elevator: Floor 2 (code 0206): Press 2 then 0206 Apa…"
type textarea "Building code : "Key button - 24693 - Green button" Key box code : 1414"
type textarea "Building code: B82175 Apartment door code: 868343 Garage No. 37, floor -2 (elev…"
type textarea "At the gate, ring the bell for BEDIDA Building door, ring the bell for BEDIDA E…"
type textarea "Key box code : 3030"
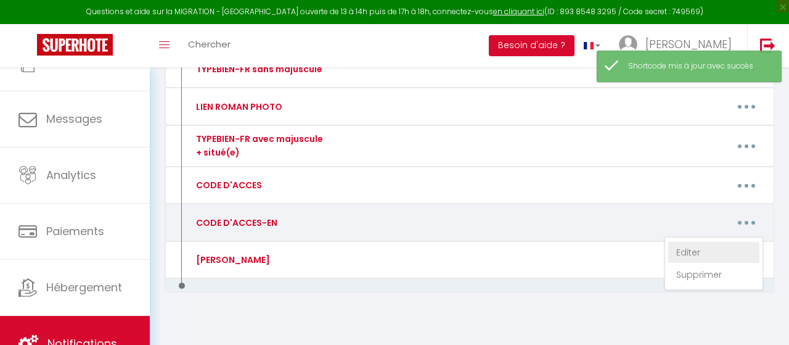
type textarea "Building door code : 18045 Key box code : 0108"
type textarea "Key box code : 1909"
type textarea "Key box code : 0108"
type textarea "Building door code: COURTOIS PENANDO Building door code 2: 1405 Name on the doo…"
type textarea "Building door code : #1418. Key box code : 5104."
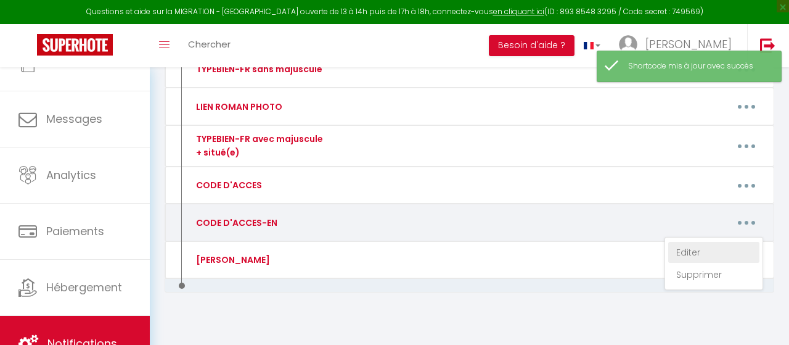
type textarea "At the gate: ring MANDRAN. At building 12: [GEOGRAPHIC_DATA]. Apartment door co…"
type textarea "Building door code : 7501 Key box code : 0108"
type textarea "Building door code : 1704A Key box code : 0108"
type textarea "Key box code : 0108"
type textarea "Key box code : 2803"
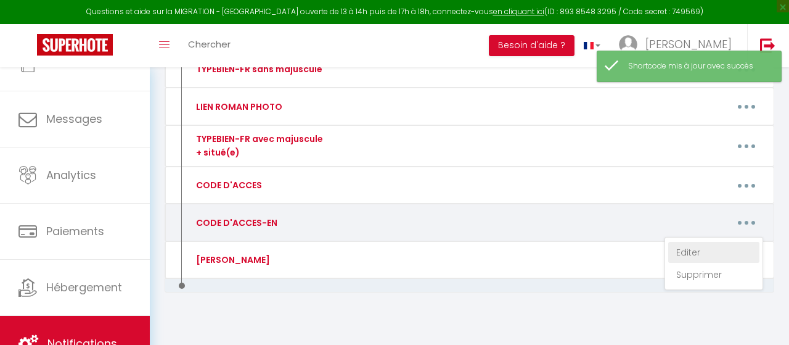
type textarea "Key box code : 1994"
type textarea "Mailbox #1 (the top one) Keybox code : 2507"
type textarea "Mailbox #2 (the bottom one) Keybox code : 0104"
type textarea "Building gate code : 0885A Key box code : 0108 This is a very residential build…"
type textarea "Key box code : 0108"
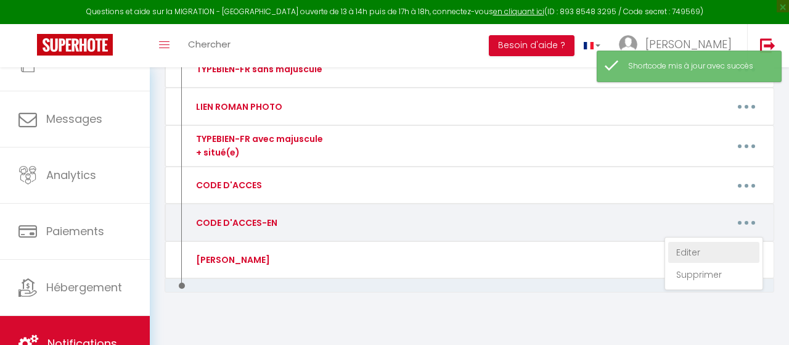
type textarea "Key box code : 0108"
type textarea "Building door code : 0922A. Key box code : 2803. POOL: To deactivate the pool a…"
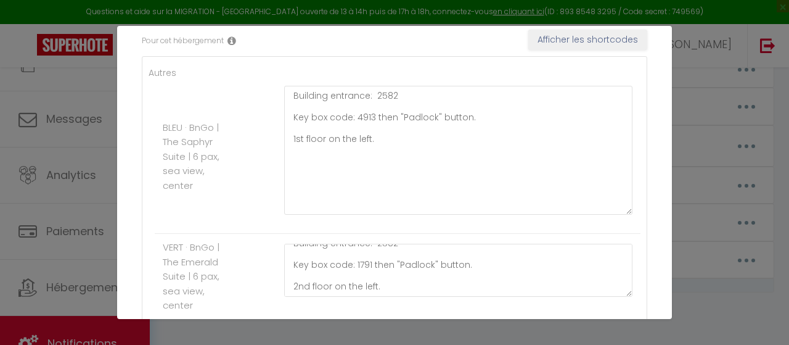
scroll to position [218, 0]
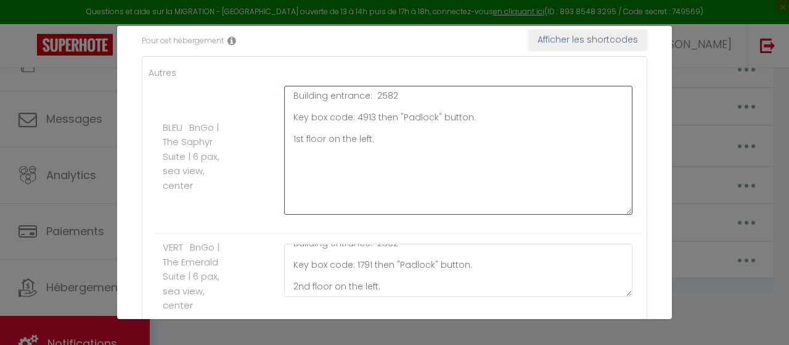
click at [362, 115] on textarea "Building entrance: 2582 Key box code: 4913 then "Padlock" button. 1st floor on …" at bounding box center [458, 150] width 348 height 129
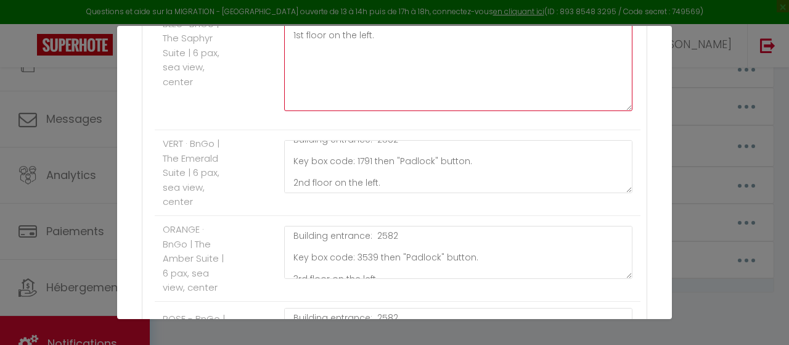
scroll to position [323, 0]
type textarea "Building entrance: 2582 Key box code: 2405 then "Padlock" button. 1st floor on …"
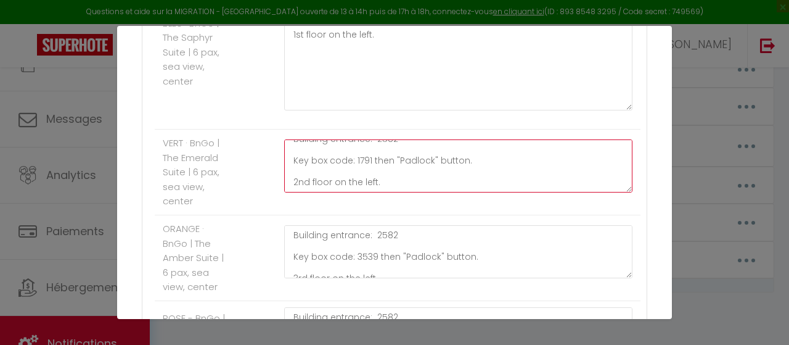
click at [364, 171] on textarea "Building entrance: 2582 Key box code: 1791 then "Padlock" button. 2nd floor on …" at bounding box center [458, 165] width 348 height 53
click at [362, 168] on textarea "Building entrance: 2582 Key box code: 1791 then "Padlock" button. 2nd floor on …" at bounding box center [458, 165] width 348 height 53
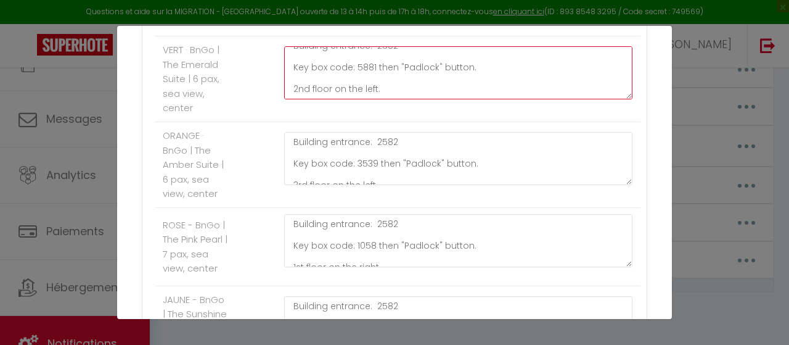
scroll to position [416, 0]
type textarea "Building entrance: 2582 Key box code: 5881 then "Padlock" button. 2nd floor on …"
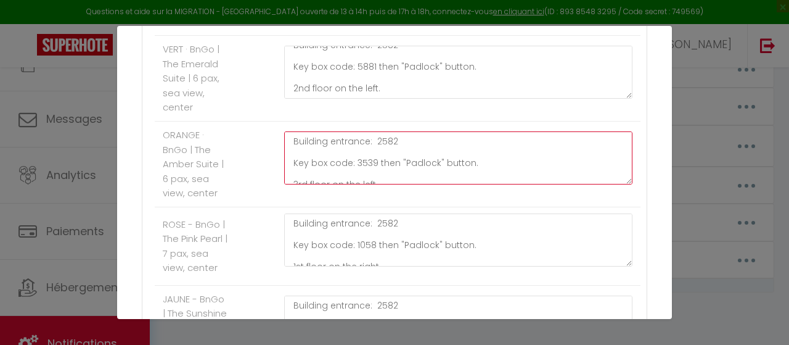
click at [363, 161] on textarea "Building entrance: 2582 Key box code: 3539 then "Padlock" button. 3rd floor on …" at bounding box center [458, 157] width 348 height 53
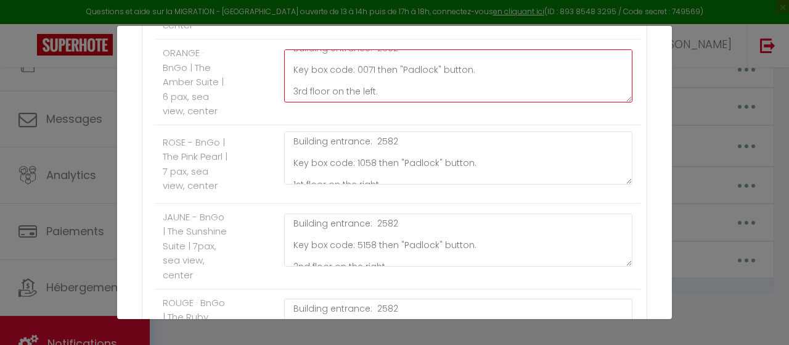
scroll to position [500, 0]
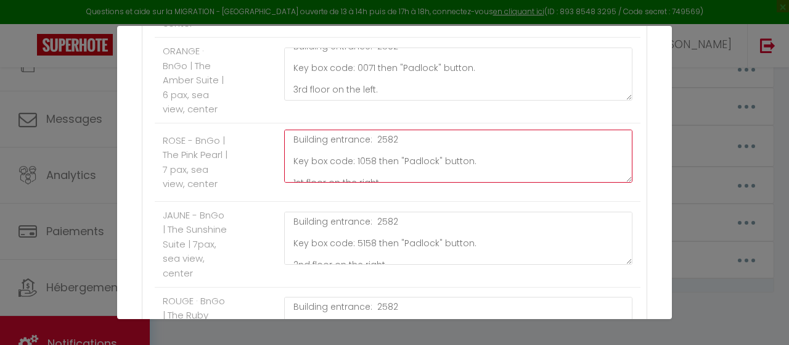
click at [360, 158] on textarea "Building entrance: 2582 Key box code: 1058 then "Padlock" button. 1st floor on …" at bounding box center [458, 156] width 348 height 53
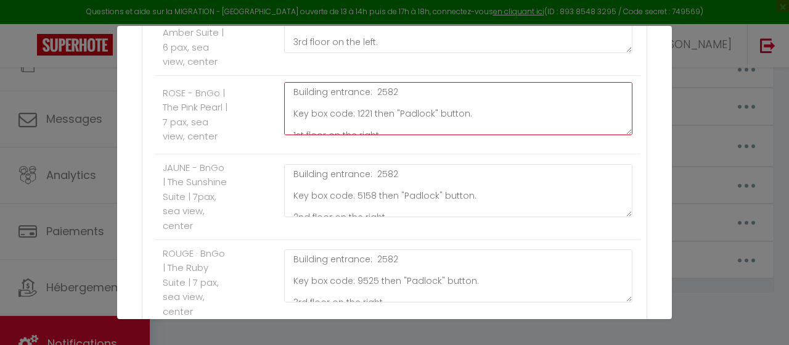
scroll to position [549, 0]
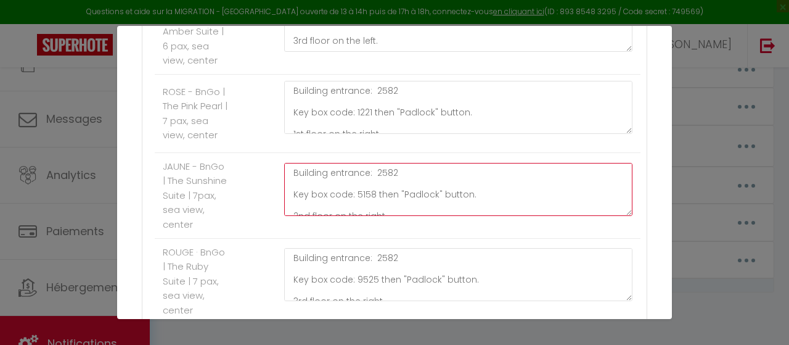
click at [361, 199] on textarea "Building entrance: 2582 Key box code: 5158 then "Padlock" button. 2nd floor on …" at bounding box center [458, 189] width 348 height 53
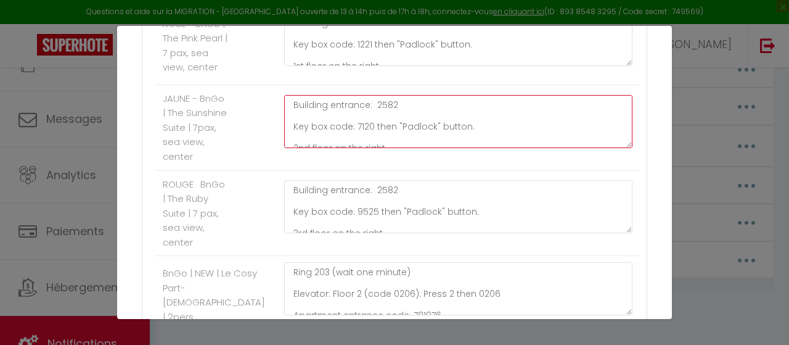
scroll to position [618, 0]
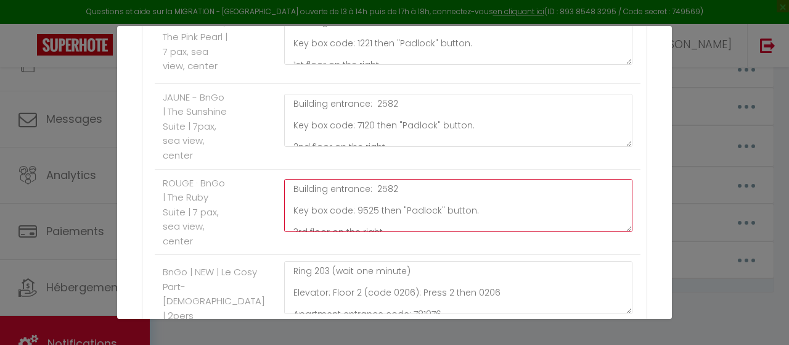
click at [374, 220] on textarea "Building entrance: 2582 Key box code: 9525 then "Padlock" button. 3rd floor on …" at bounding box center [458, 205] width 348 height 53
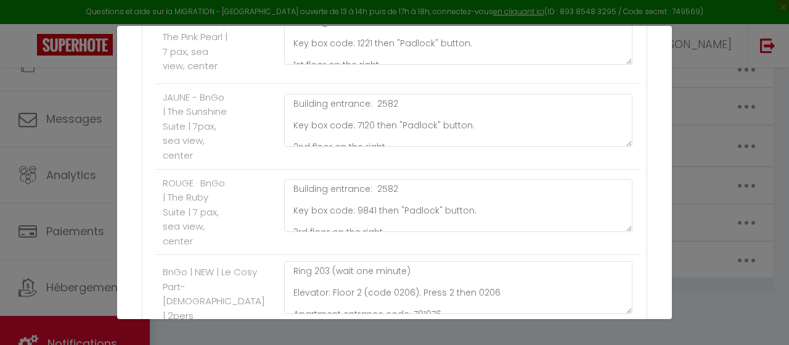
click at [252, 245] on li "ROUGE · BnGo | The Ruby Suite | 7 pax, sea view, center Building entrance: 2582…" at bounding box center [398, 213] width 486 height 86
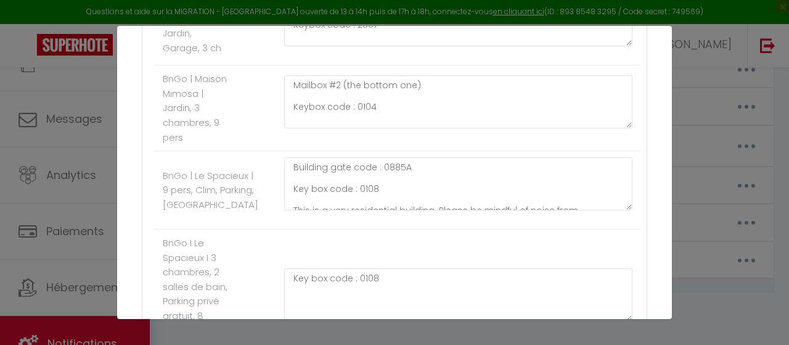
scroll to position [2782, 0]
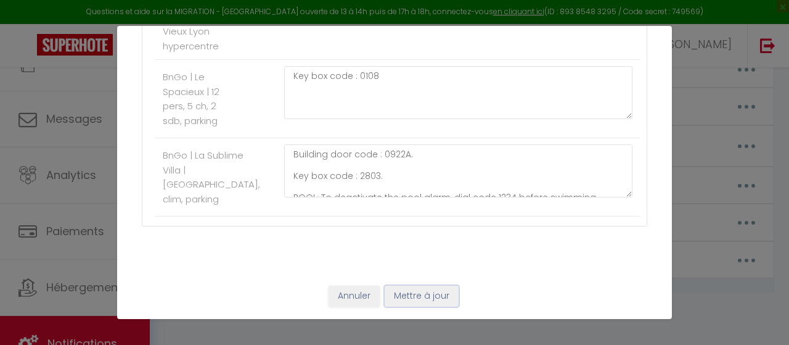
click at [450, 305] on button "Mettre à jour" at bounding box center [422, 296] width 74 height 21
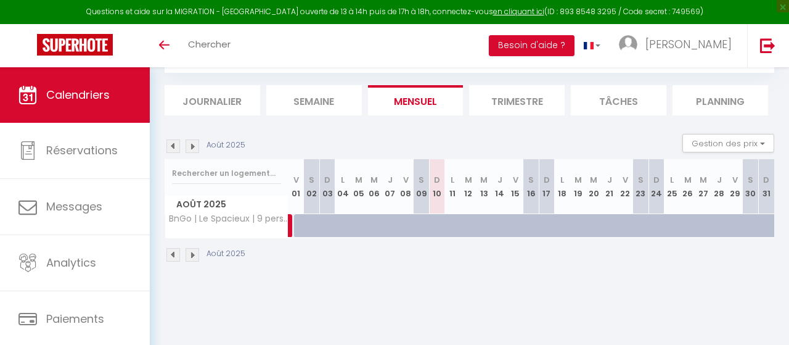
scroll to position [89, 0]
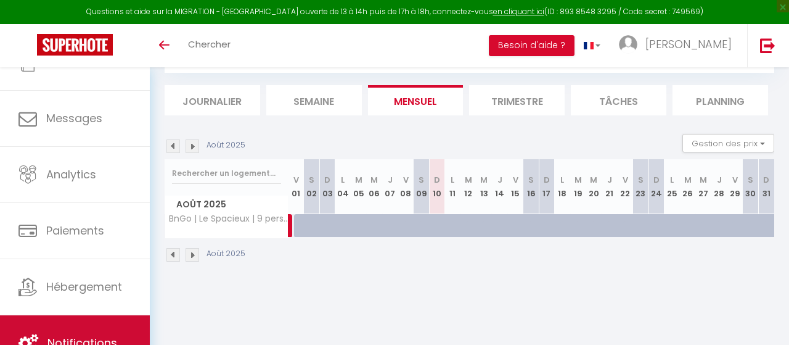
click at [109, 320] on link "Notifications" at bounding box center [75, 343] width 150 height 56
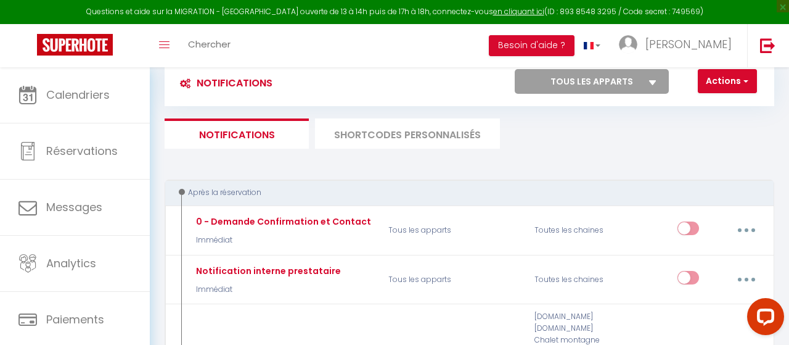
scroll to position [19, 0]
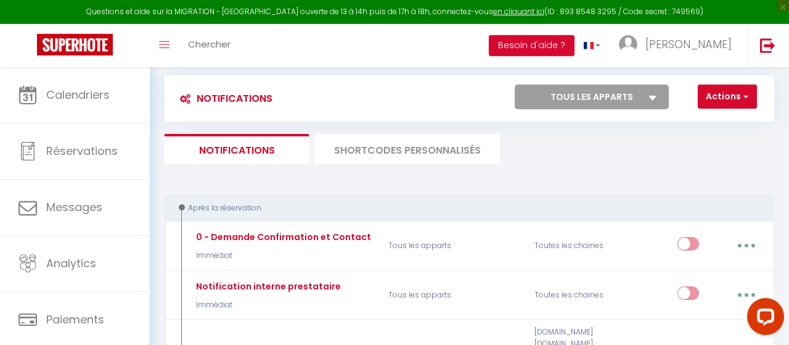
click at [375, 152] on li "SHORTCODES PERSONNALISÉS" at bounding box center [407, 149] width 185 height 30
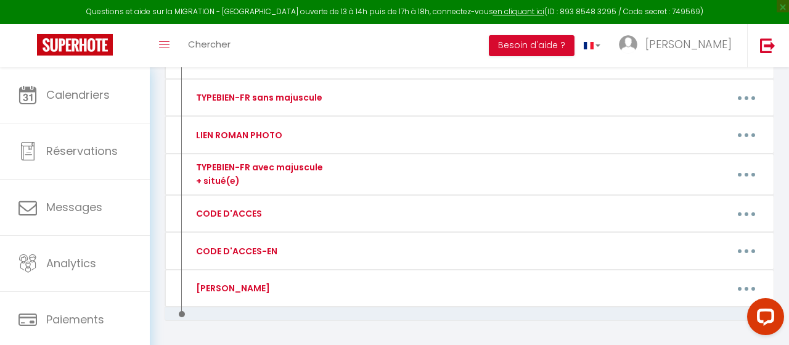
scroll to position [300, 0]
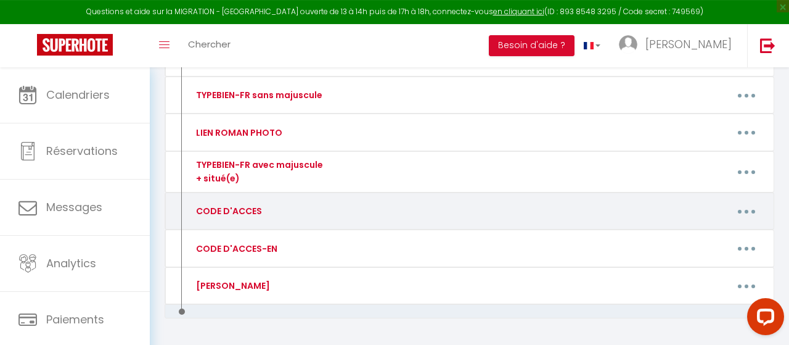
click at [746, 204] on button "button" at bounding box center [747, 210] width 33 height 23
click at [717, 236] on link "Editer" at bounding box center [714, 241] width 91 height 21
type input "CODE D'ACCES"
type textarea "CODE D'ACCES"
type textarea "Ouverture immeuble : 2582 Code boite à clés : 2405 puis bouton "Cadenas" 1er ét…"
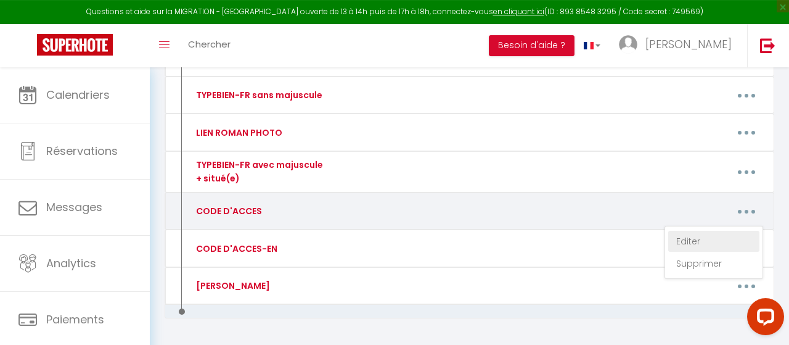
type textarea "Ouverture immeuble : 2582 Code boite à clés : 5881 puis bouton "Cadenas" 2ème é…"
type textarea "Ouverture immeuble : 0071 Code boite à clés : 3539 puis bouton "Cadenas" 3ème é…"
type textarea "Ouverture immeuble : 1221 Code boite à clés : 1058 puis bouton "Cadenas" 1er ét…"
type textarea "Ouverture immeuble : 7120 Code boite à clés : 5158 puis bouton "Cadenas" 2ème é…"
type textarea "Ouverture immeuble : 9841 Code boite à clés : 9525 puis bouton "Cadenas" 3ème é…"
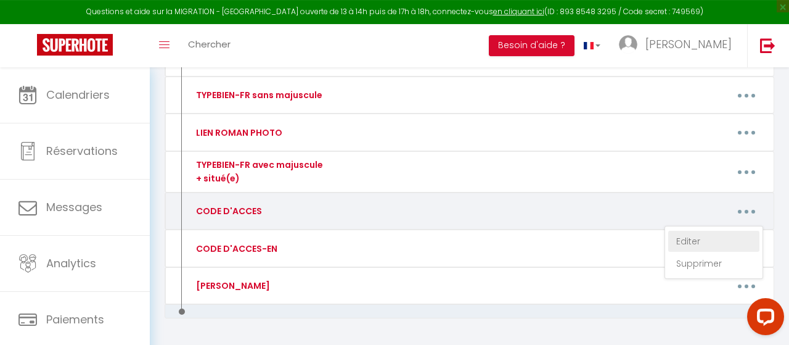
type textarea "Sonner au numéro 203 (attendre une minute) Ascenseur : étage 2 (code 0206) : ta…"
type textarea "Code de l'immeuble : "Bouton clé - 24693 - Bouton vert" Code boite à clés : 1414"
type textarea "Code immeuble : B82175 Code porte entrée de l'appartement : 868343 Garage N°37,…"
type textarea "Au portail, sonnez au nom BEDIDA Porte immeuble, sonnez au nom BEDIDA Ascenseur…"
type textarea "Code boite à clés : 3030"
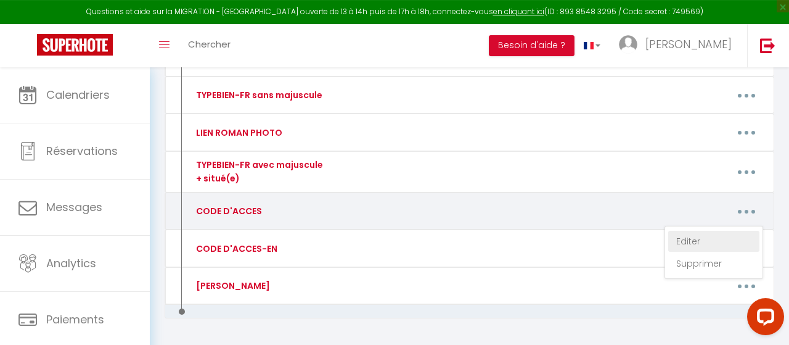
type textarea "Code porte immeuble : 18045 Code boite à clés : 0108"
type textarea "Code boite à clés : 1909"
type textarea "Code boite à clés : 0108"
type textarea "Code porte immeuble sonnez : COURTOIS PENANDO Code immeuble porte 2 : 1405 Nom …"
type textarea "Code porte immeuble : #1418. Code boite à clés : 5104."
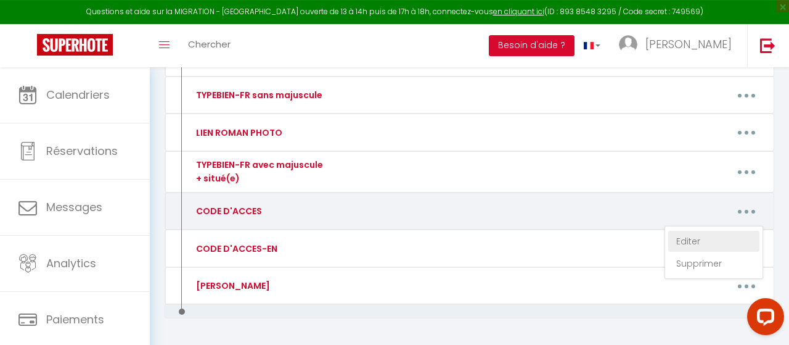
type textarea "Au portail : sonner à [GEOGRAPHIC_DATA] A l'immeuble 12 : sonner à [GEOGRAPHIC_…"
type textarea "Code porte immeuble : 7501 Code boite à clés : 0108"
type textarea "Code de la porte d’entrée : 1704A Code de la boite à clés : 0108"
type textarea "Code boite à clés : 0108"
type textarea "Code boite à clés : 2803"
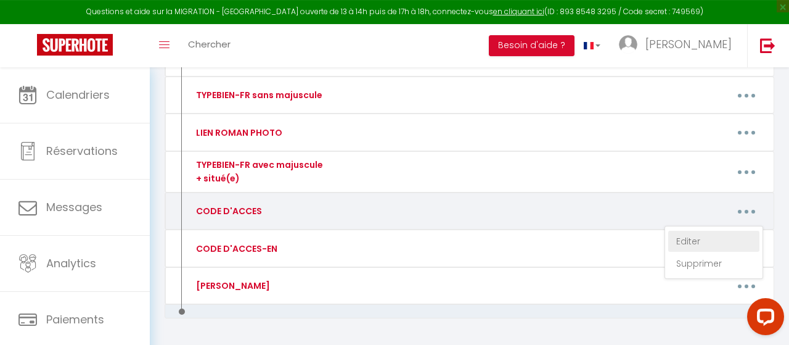
type textarea "Code boite à clés : 1994"
type textarea "Boîte aux lettres n•1 (celle du haut) Code boite à clés : 2507"
type textarea "Boîte aux lettres n•2 (celle du bas) Code boite a clés : 0104"
type textarea "Code du portail : 0885A Code boite à clés 0108 Il s'agit d'un immeuble très rés…"
type textarea "Code boite à clés : 0108"
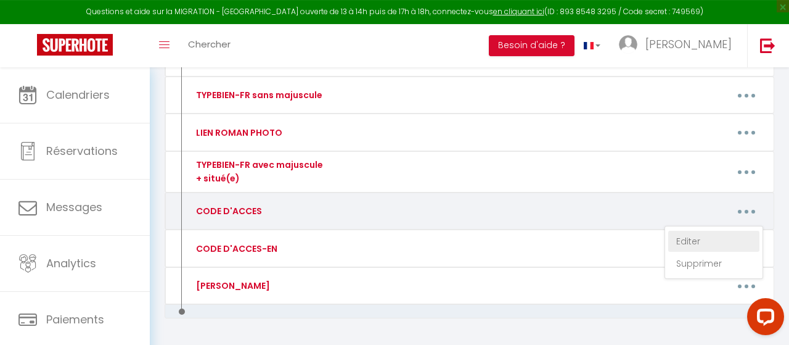
type textarea "Code boite à clés : 0108"
type textarea "Code porte immeuble : 0922A. Code boite à clés : 2803. PISCINE : Pour désactive…"
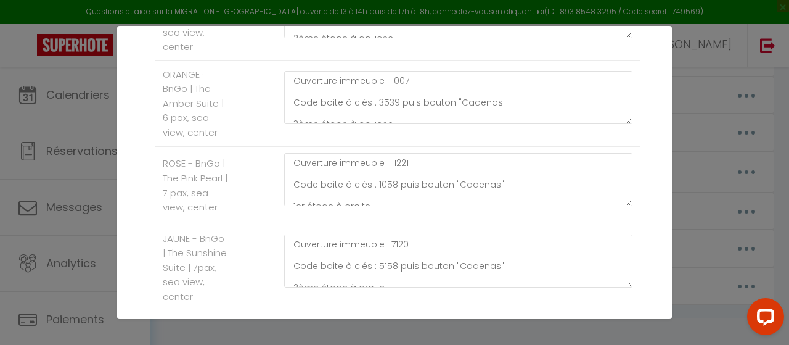
scroll to position [410, 0]
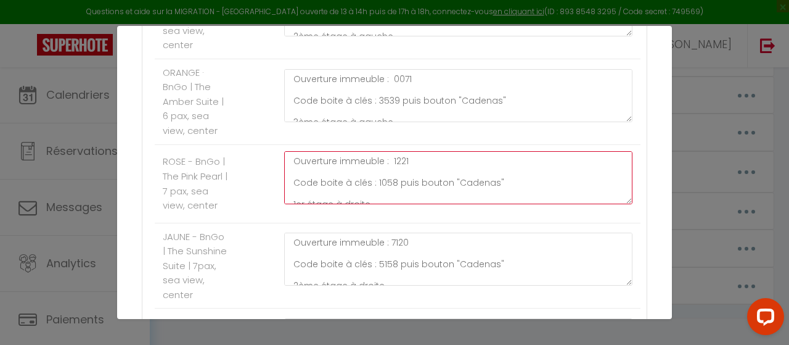
click at [390, 178] on textarea "Ouverture immeuble : 1221 Code boite à clés : 1058 puis bouton "Cadenas" 1er ét…" at bounding box center [458, 177] width 348 height 53
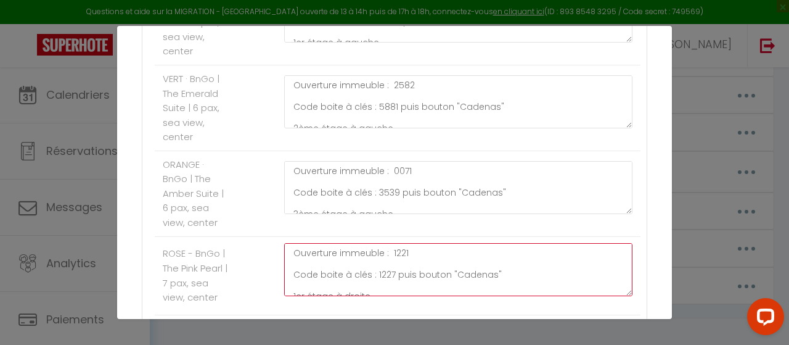
scroll to position [325, 0]
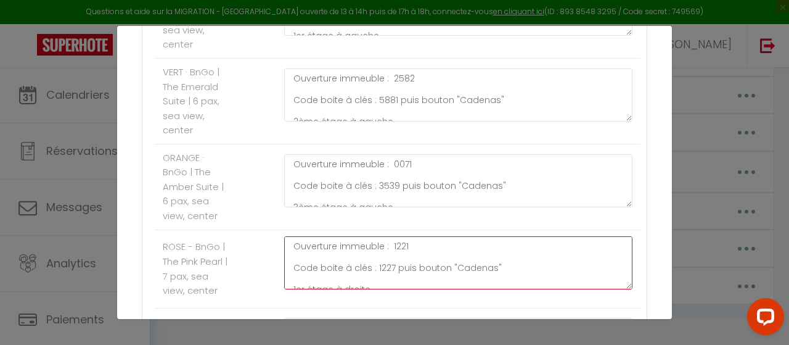
type textarea "Ouverture immeuble : 1221 Code boite à clés : 1227 puis bouton "Cadenas" 1er ét…"
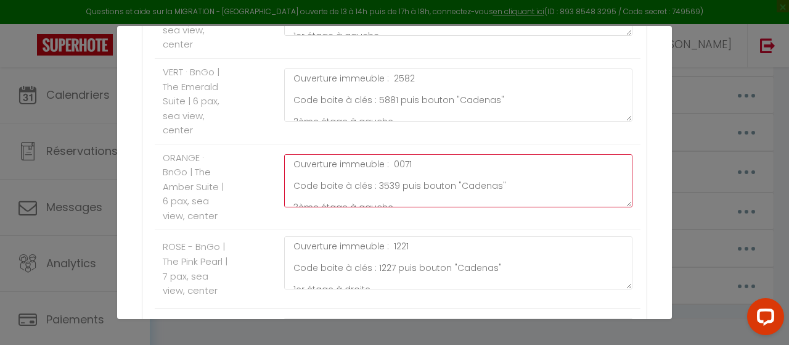
click at [385, 183] on textarea "Ouverture immeuble : 0071 Code boite à clés : 3539 puis bouton "Cadenas" 3ème é…" at bounding box center [458, 180] width 348 height 53
type textarea "Ouverture immeuble : 0071 Code boite à clés : 0071 puis bouton "Cadenas" 3ème é…"
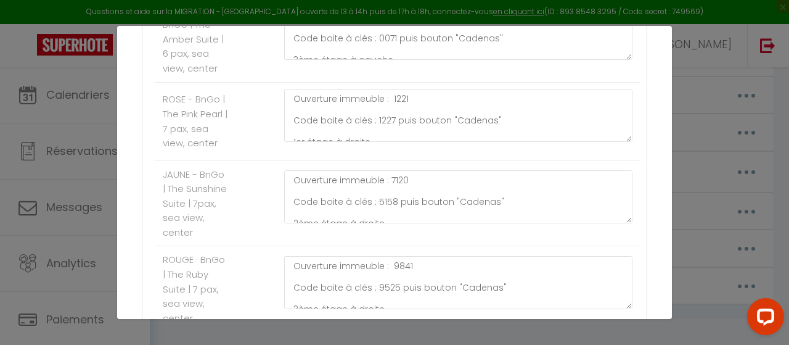
scroll to position [475, 0]
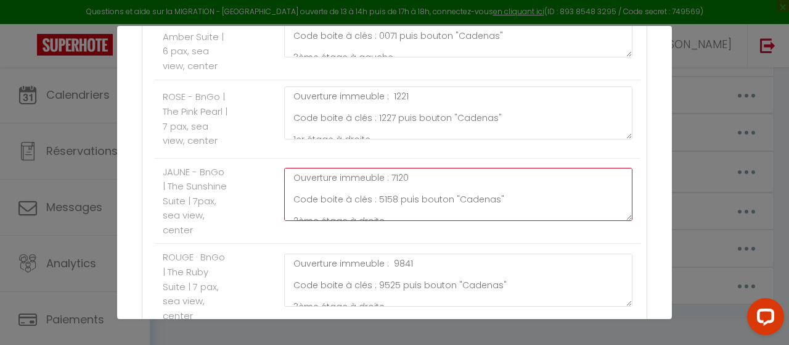
click at [382, 208] on textarea "Ouverture immeuble : 7120 Code boite à clés : 5158 puis bouton "Cadenas" 2ème é…" at bounding box center [458, 194] width 348 height 53
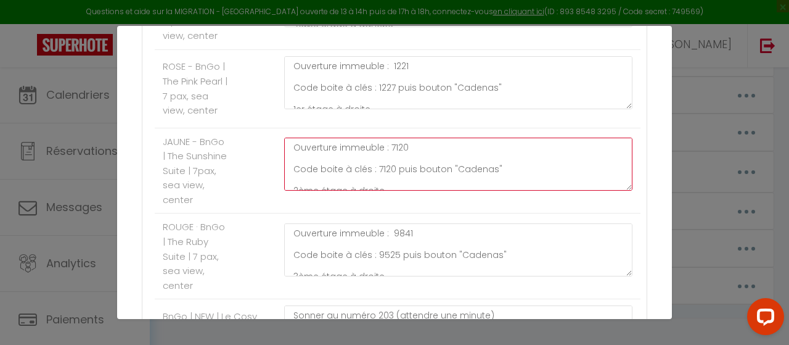
scroll to position [512, 0]
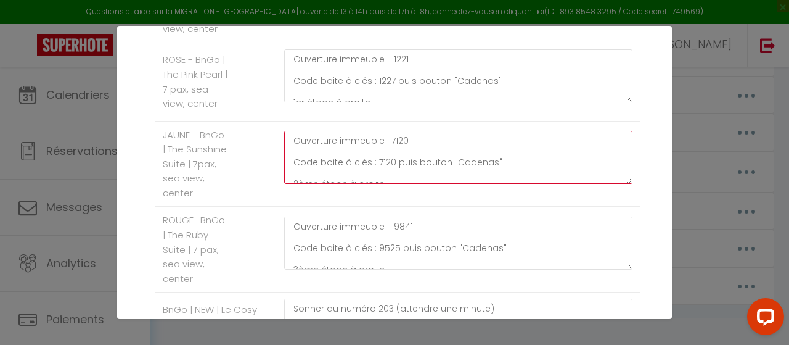
type textarea "Ouverture immeuble : 7120 Code boite à clés : 7120 puis bouton "Cadenas" 2ème é…"
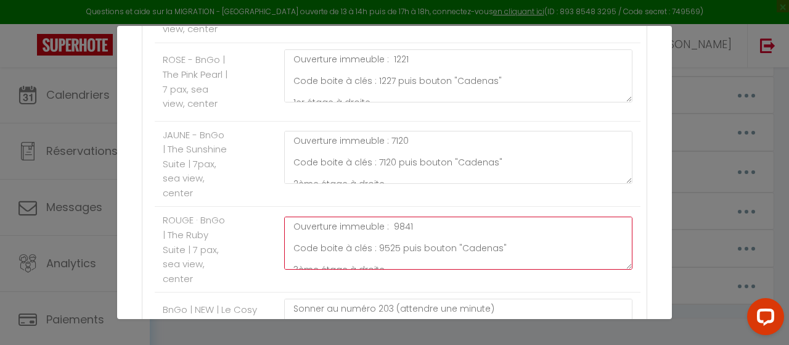
click at [382, 261] on textarea "Ouverture immeuble : 9841 Code boite à clés : 9525 puis bouton "Cadenas" 3ème é…" at bounding box center [458, 242] width 348 height 53
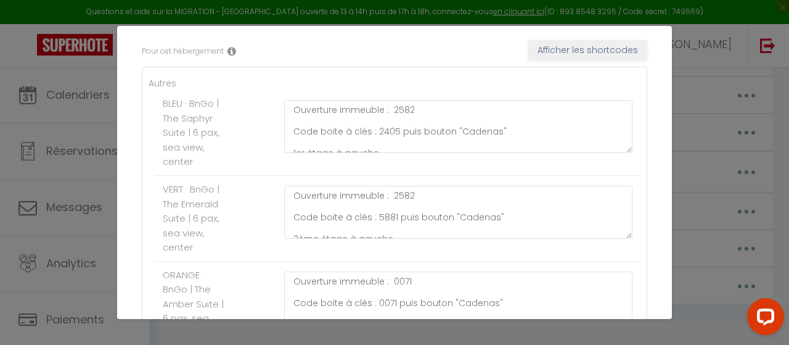
scroll to position [204, 0]
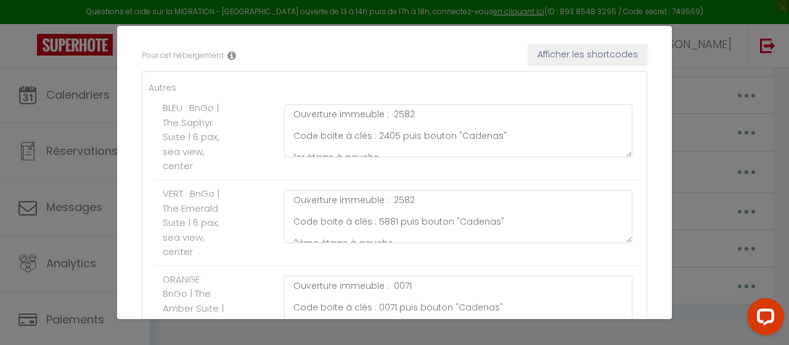
type textarea "Ouverture immeuble : 9841 Code boite à clés : 9841 puis bouton "Cadenas" 3ème é…"
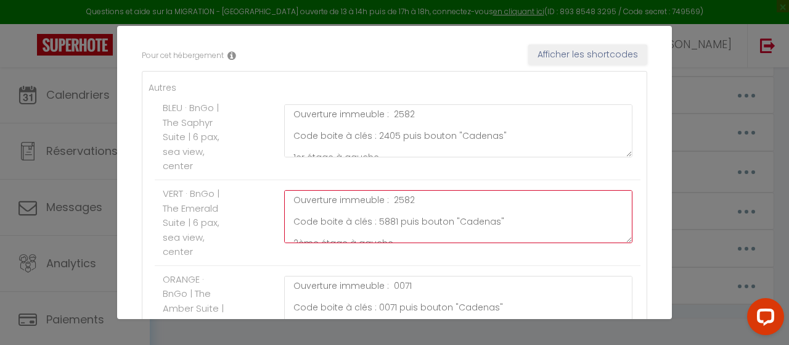
click at [398, 200] on textarea "Ouverture immeuble : 2582 Code boite à clés : 5881 puis bouton "Cadenas" 2ème é…" at bounding box center [458, 216] width 348 height 53
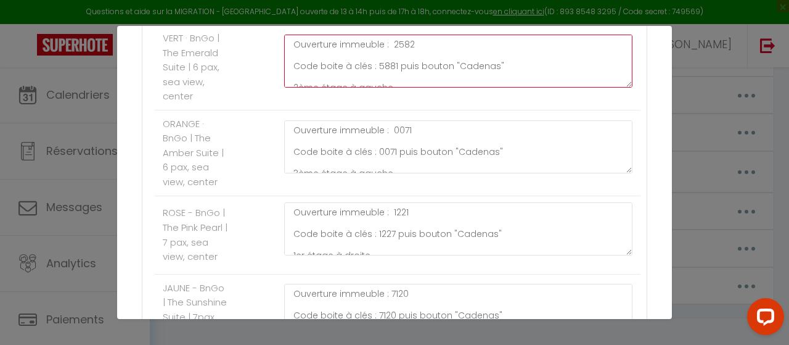
scroll to position [360, 0]
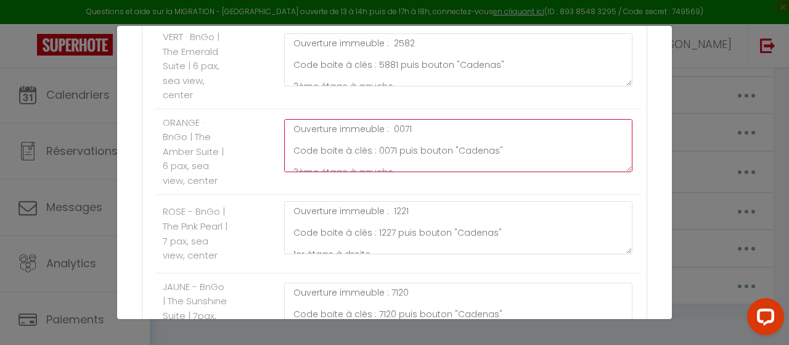
click at [406, 125] on textarea "Ouverture immeuble : 0071 Code boite à clés : 0071 puis bouton "Cadenas" 3ème é…" at bounding box center [458, 145] width 348 height 53
paste textarea "2582"
type textarea "Ouverture immeuble : 2582 Code boite à clés : 0071 puis bouton "Cadenas" 3ème é…"
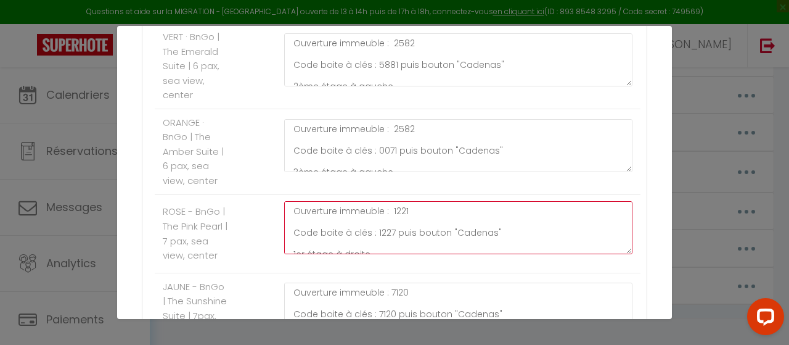
click at [399, 209] on textarea "Ouverture immeuble : 1221 Code boite à clés : 1227 puis bouton "Cadenas" 1er ét…" at bounding box center [458, 227] width 348 height 53
paste textarea "2582"
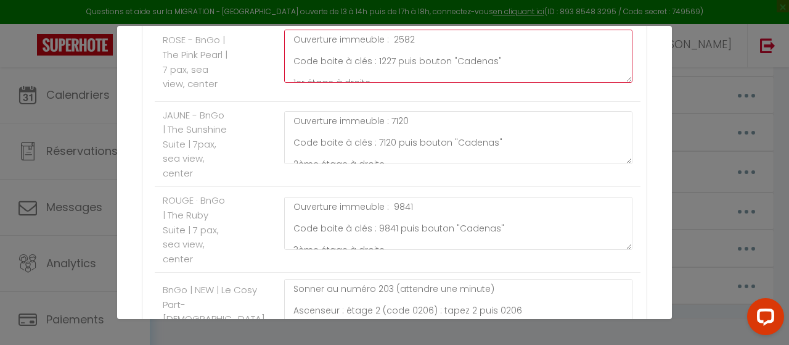
scroll to position [534, 0]
type textarea "Ouverture immeuble : 2582 Code boite à clés : 1227 puis bouton "Cadenas" 1er ét…"
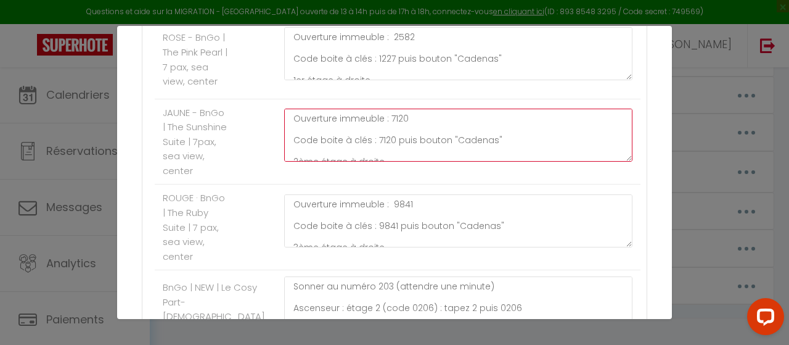
click at [398, 122] on textarea "Ouverture immeuble : 7120 Code boite à clés : 7120 puis bouton "Cadenas" 2ème é…" at bounding box center [458, 135] width 348 height 53
paste textarea "2582"
type textarea "Ouverture immeuble : 2582 Code boite à clés : 7120 puis bouton "Cadenas" 2ème é…"
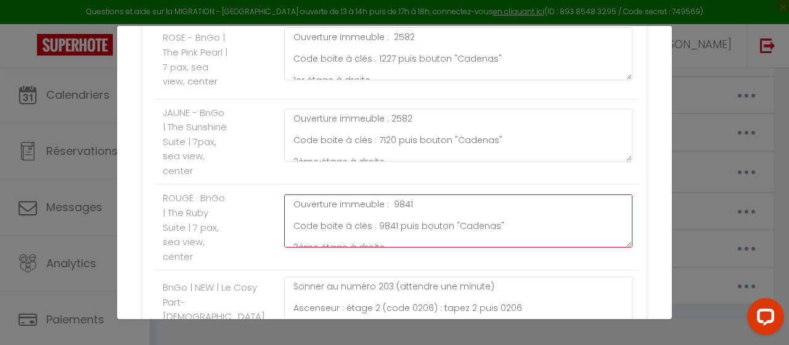
click at [401, 215] on textarea "Ouverture immeuble : 9841 Code boite à clés : 9841 puis bouton "Cadenas" 3ème é…" at bounding box center [458, 220] width 348 height 53
paste textarea "2582"
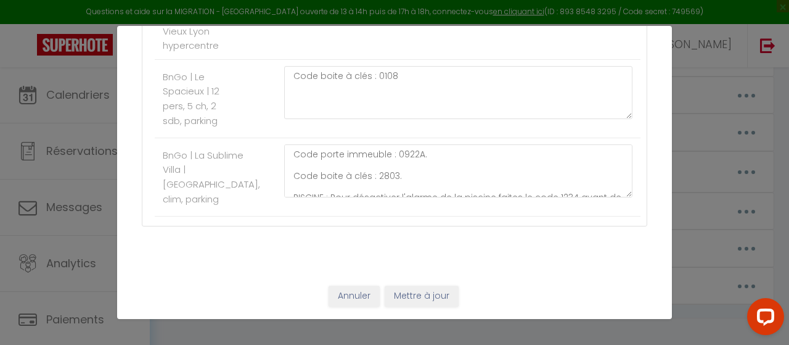
scroll to position [2714, 0]
type textarea "Ouverture immeuble : 2582 Code boite à clés : 9841 puis bouton "Cadenas" 3ème é…"
click at [423, 294] on button "Mettre à jour" at bounding box center [422, 296] width 74 height 21
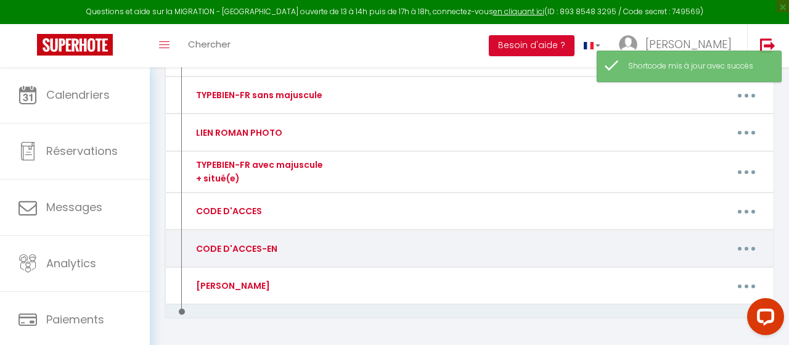
click at [743, 244] on button "button" at bounding box center [747, 248] width 33 height 23
click at [709, 270] on link "Editer" at bounding box center [714, 278] width 91 height 21
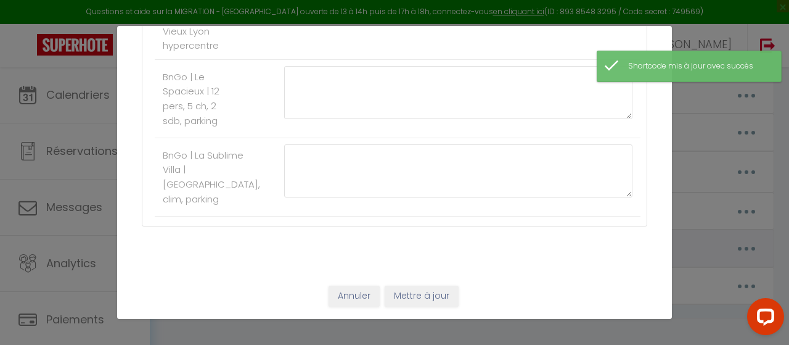
type input "CODE D'ACCES-EN"
type textarea "CODE D'ACCES-EN"
type textarea "Building entrance: 2582 Key box code: 2405 then "Padlock" button. 1st floor on …"
type textarea "Building entrance: 2582 Key box code: 5881 then "Padlock" button. 2nd floor on …"
type textarea "Building entrance: 2582 Key box code: 0071 then "Padlock" button. 3rd floor on …"
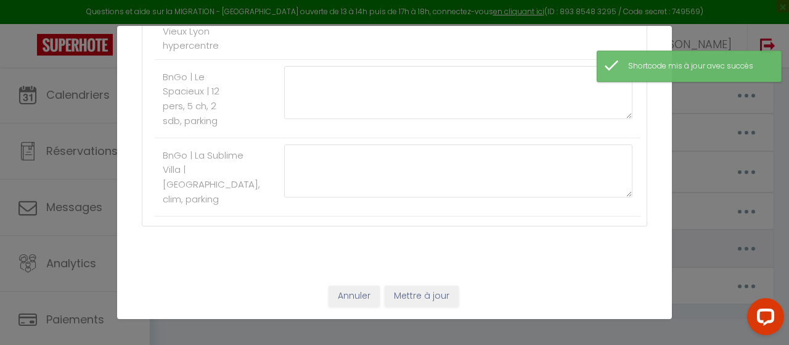
type textarea "Building entrance: 2582 Key box code: 1221 then "Padlock" button. 1st floor on …"
type textarea "Building entrance: 2582 Key box code: 7120 then "Padlock" button. 2nd floor on …"
type textarea "Building entrance: 2582 Key box code: 9841 then "Padlock" button. 3rd floor on …"
type textarea "Ring 203 (wait one minute) Elevator: Floor 2 (code 0206): Press 2 then 0206 Apa…"
type textarea "Building code : "Key button - 24693 - Green button" Key box code : 1414"
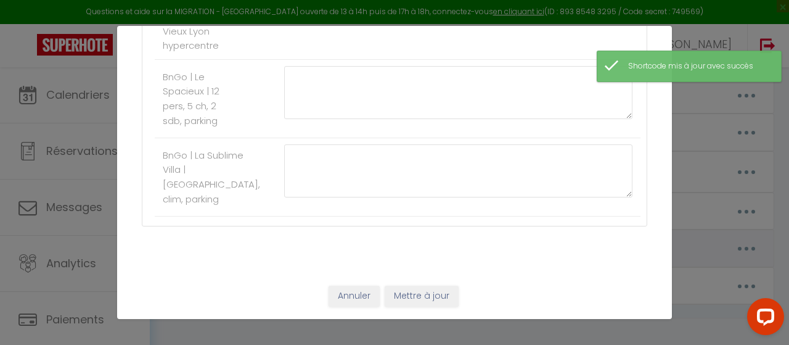
type textarea "Building code: B82175 Apartment door code: 868343 Garage No. 37, floor -2 (elev…"
type textarea "At the gate, ring the bell for BEDIDA Building door, ring the bell for BEDIDA E…"
type textarea "Key box code : 3030"
type textarea "Building door code : 18045 Key box code : 0108"
type textarea "Key box code : 1909"
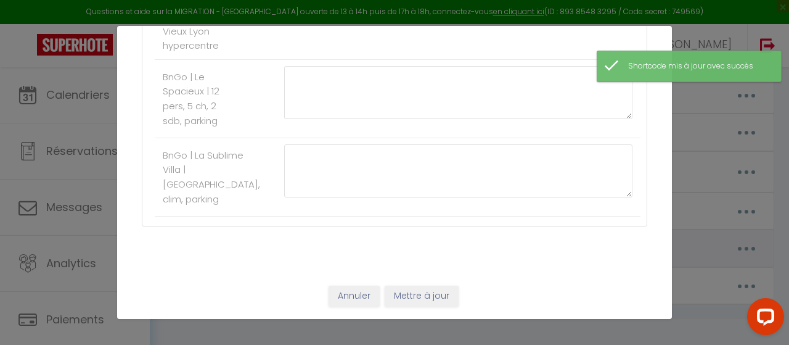
type textarea "Key box code : 0108"
type textarea "Building door code: COURTOIS PENANDO Building door code 2: 1405 Name on the doo…"
type textarea "Building door code : #1418. Key box code : 5104."
type textarea "At the gate: ring MANDRAN. At building 12: [GEOGRAPHIC_DATA]. Apartment door co…"
type textarea "Building door code : 7501 Key box code : 0108"
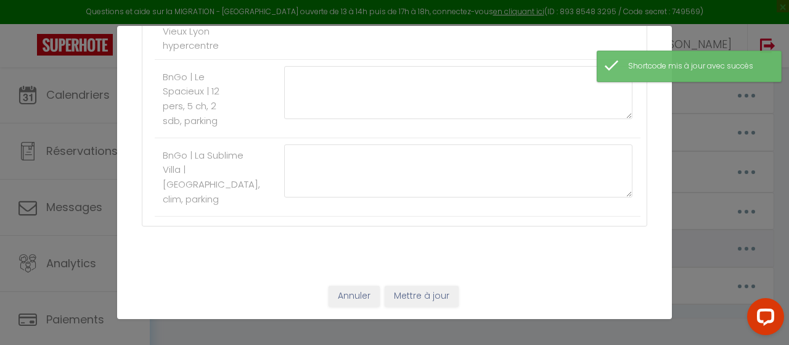
type textarea "Building door code : 1704A Key box code : 0108"
type textarea "Key box code : 0108"
type textarea "Key box code : 2803"
type textarea "Key box code : 1994"
type textarea "Mailbox #1 (the top one) Keybox code : 2507"
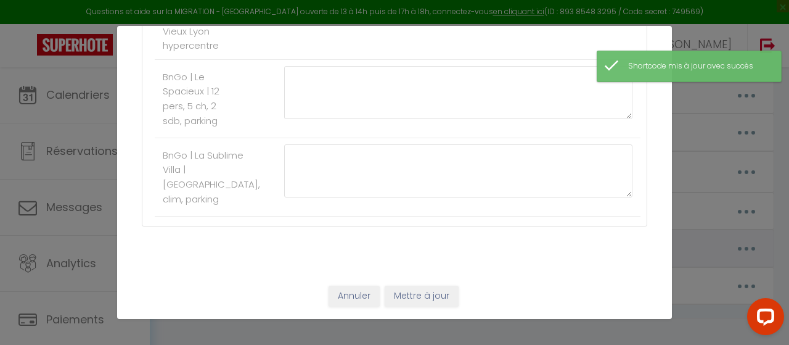
type textarea "Mailbox #2 (the bottom one) Keybox code : 0104"
type textarea "Building gate code : 0885A Key box code : 0108 This is a very residential build…"
type textarea "Key box code : 0108"
type textarea "Building door code : 0922A. Key box code : 2803. POOL: To deactivate the pool a…"
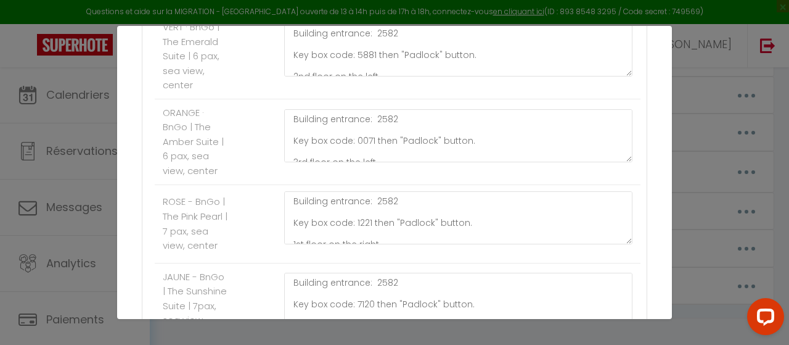
scroll to position [378, 0]
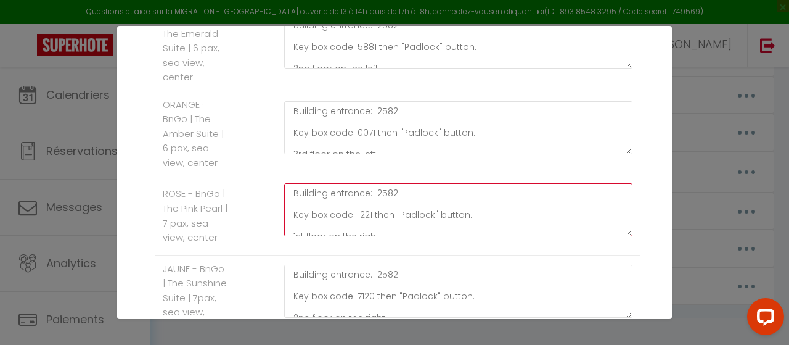
click at [368, 213] on textarea "Building entrance: 2582 Key box code: 1221 then "Padlock" button. 1st floor on …" at bounding box center [458, 209] width 348 height 53
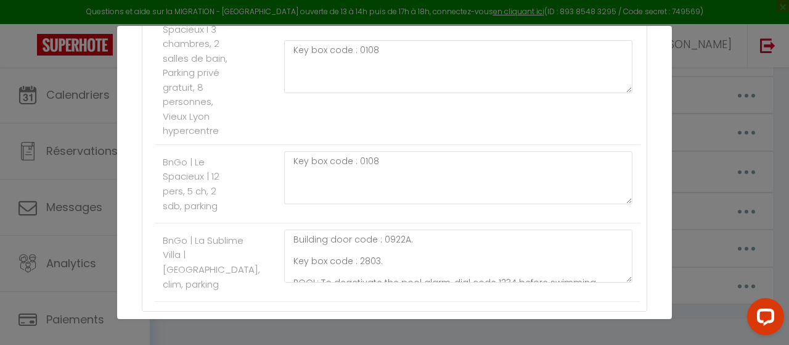
scroll to position [2714, 0]
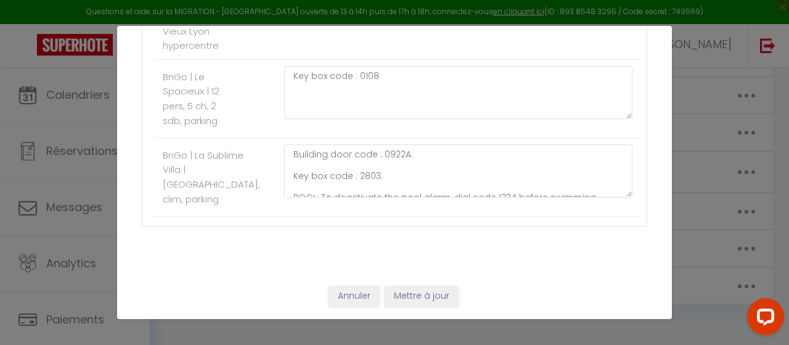
type textarea "Building entrance: 2582 Key box code: 1227 then "Padlock" button. 1st floor on …"
click at [443, 298] on button "Mettre à jour" at bounding box center [422, 296] width 74 height 21
